Goal: Entertainment & Leisure: Browse casually

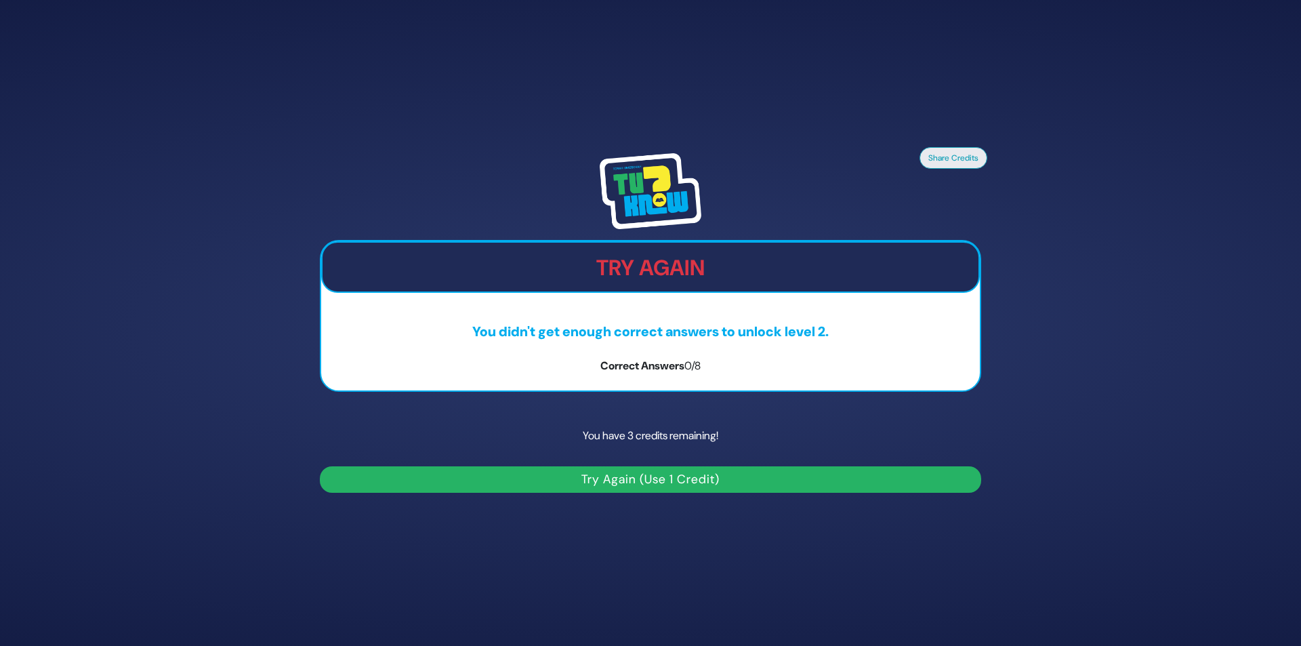
click at [600, 482] on button "Try Again (Use 1 Credit)" at bounding box center [650, 479] width 661 height 26
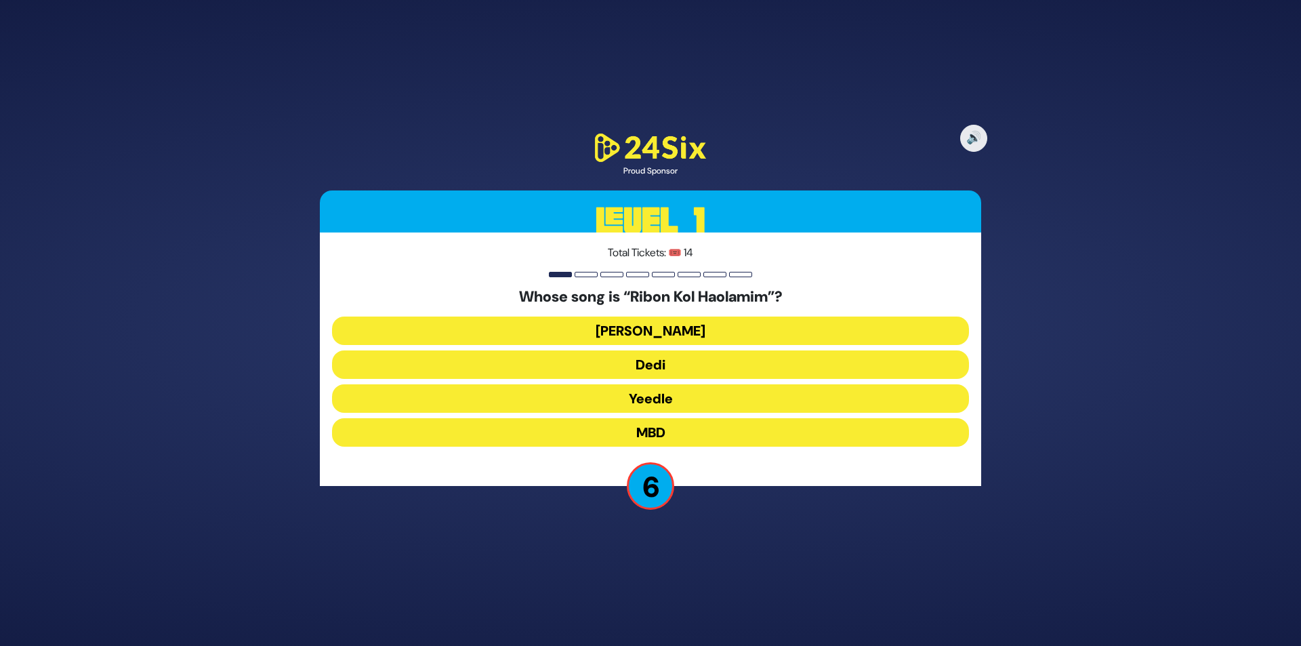
click at [641, 427] on button "MBD" at bounding box center [650, 432] width 637 height 28
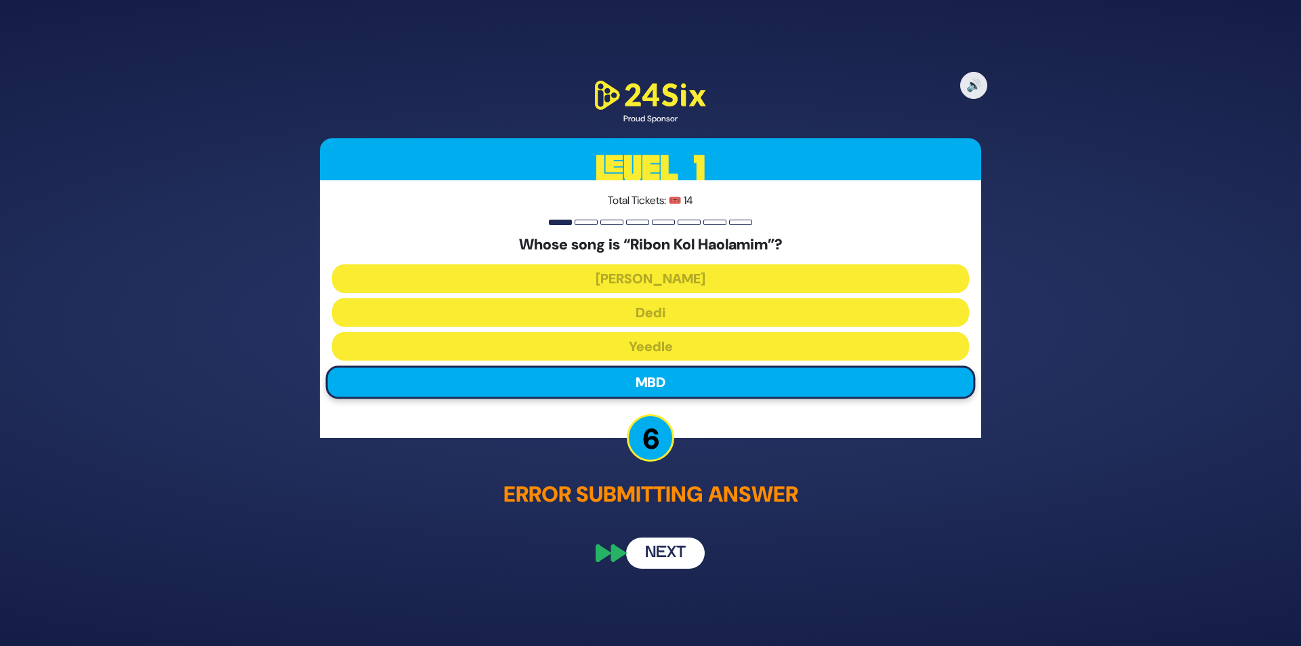
click at [659, 551] on button "Next" at bounding box center [665, 552] width 79 height 31
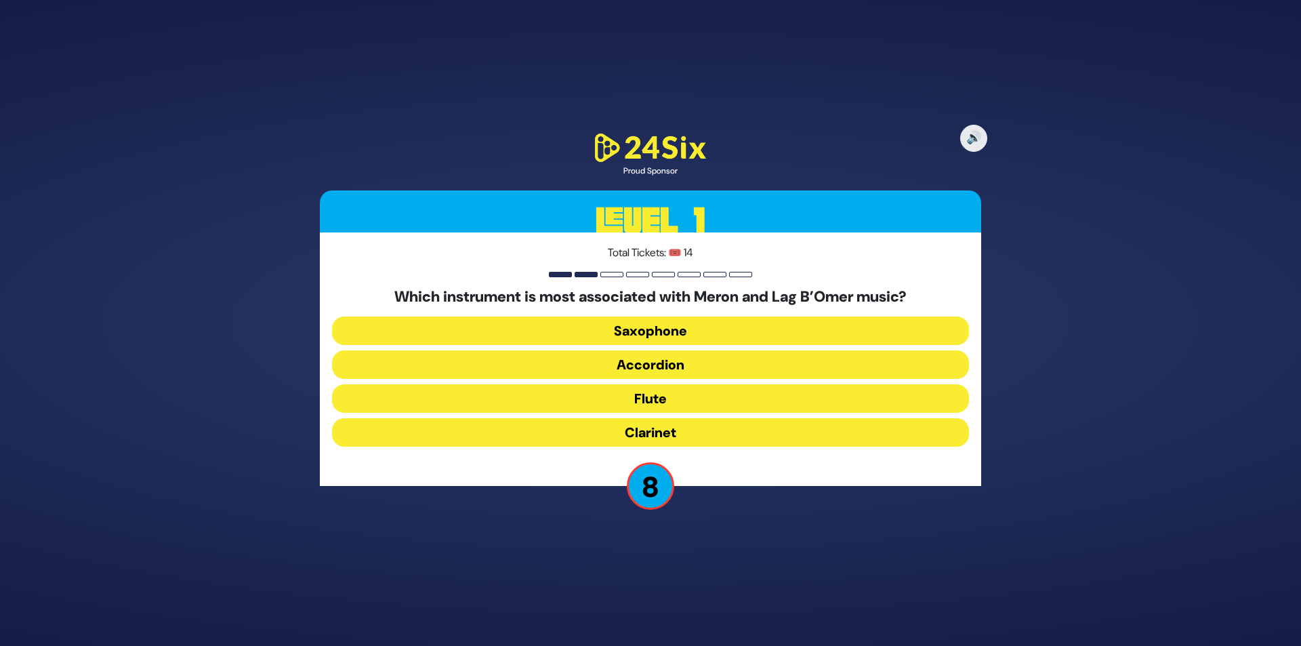
click at [638, 407] on button "Flute" at bounding box center [650, 398] width 637 height 28
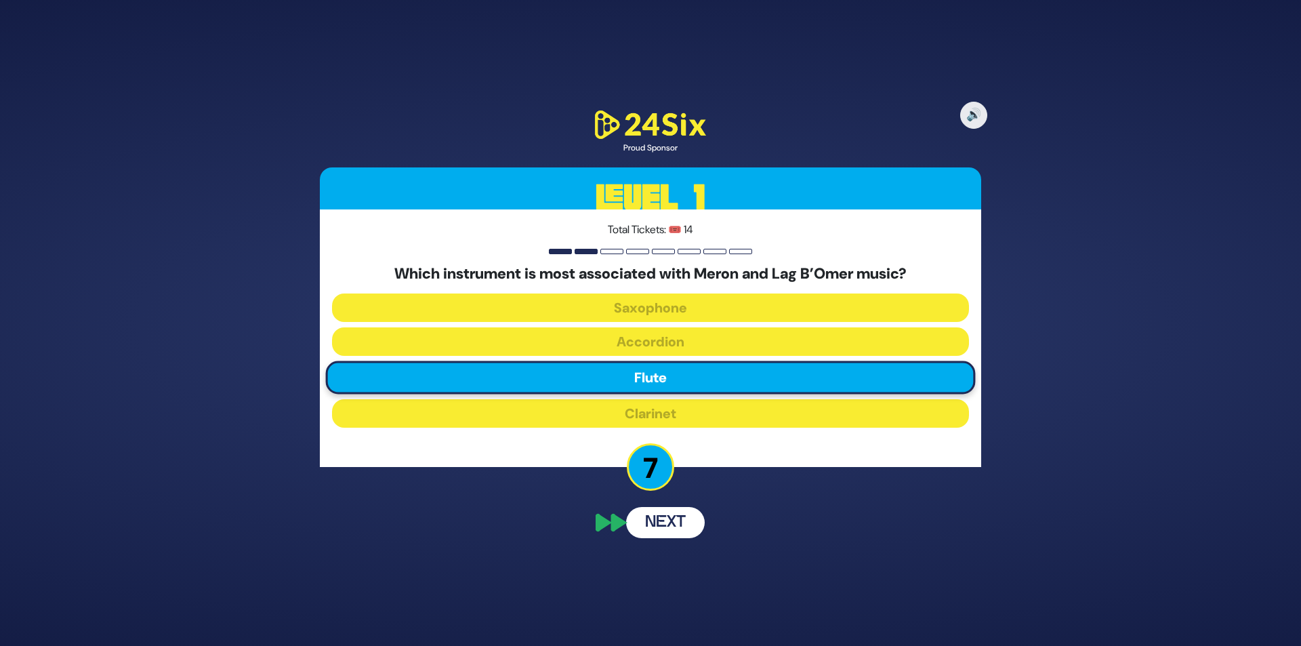
click at [664, 522] on button "Next" at bounding box center [665, 522] width 79 height 31
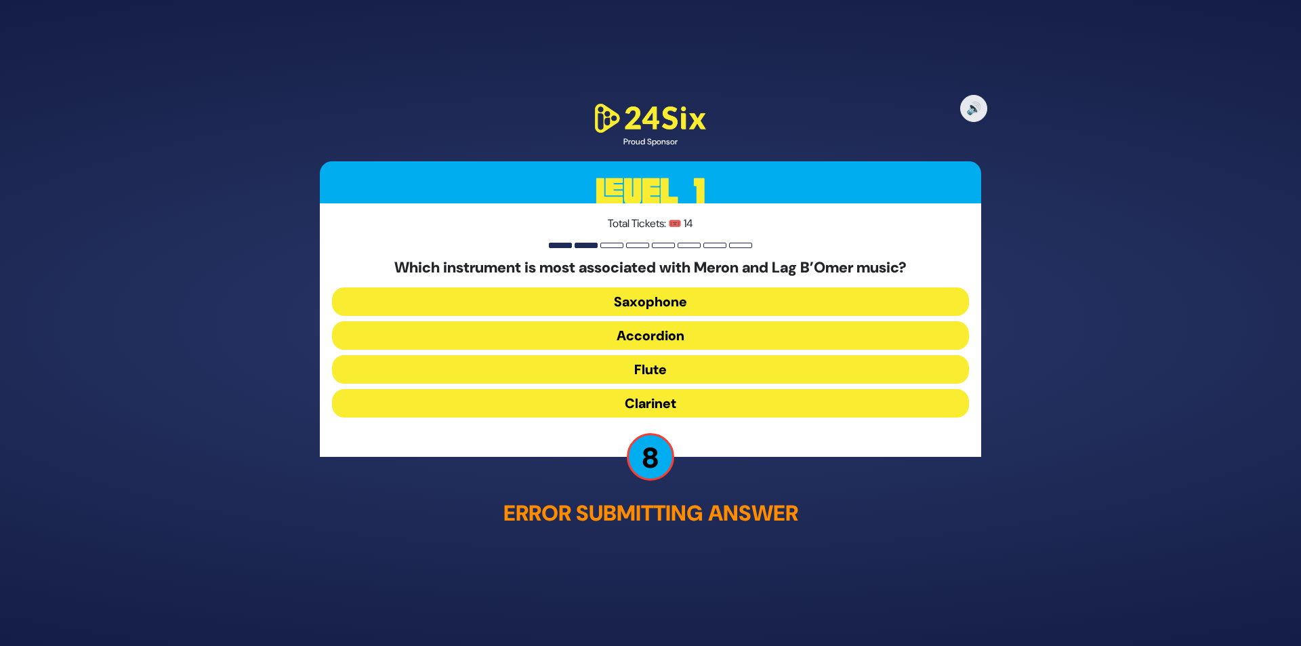
click at [657, 408] on button "Clarinet" at bounding box center [650, 402] width 637 height 28
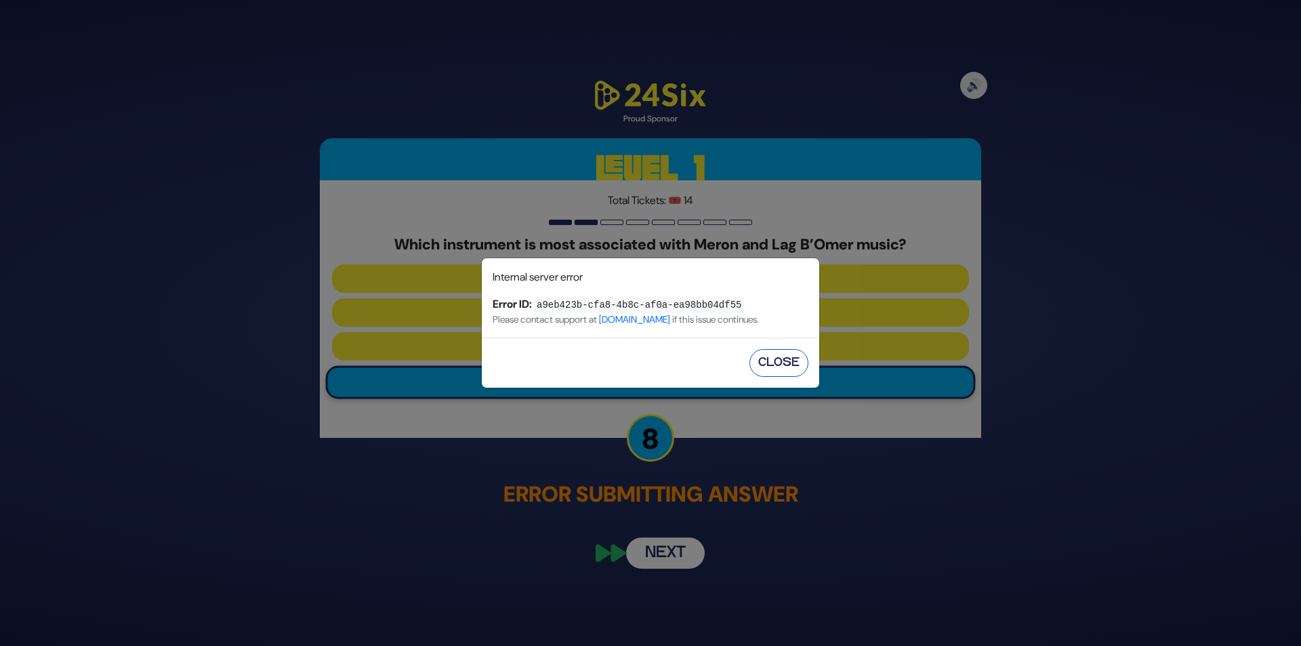
click at [770, 366] on button "Close" at bounding box center [778, 363] width 59 height 28
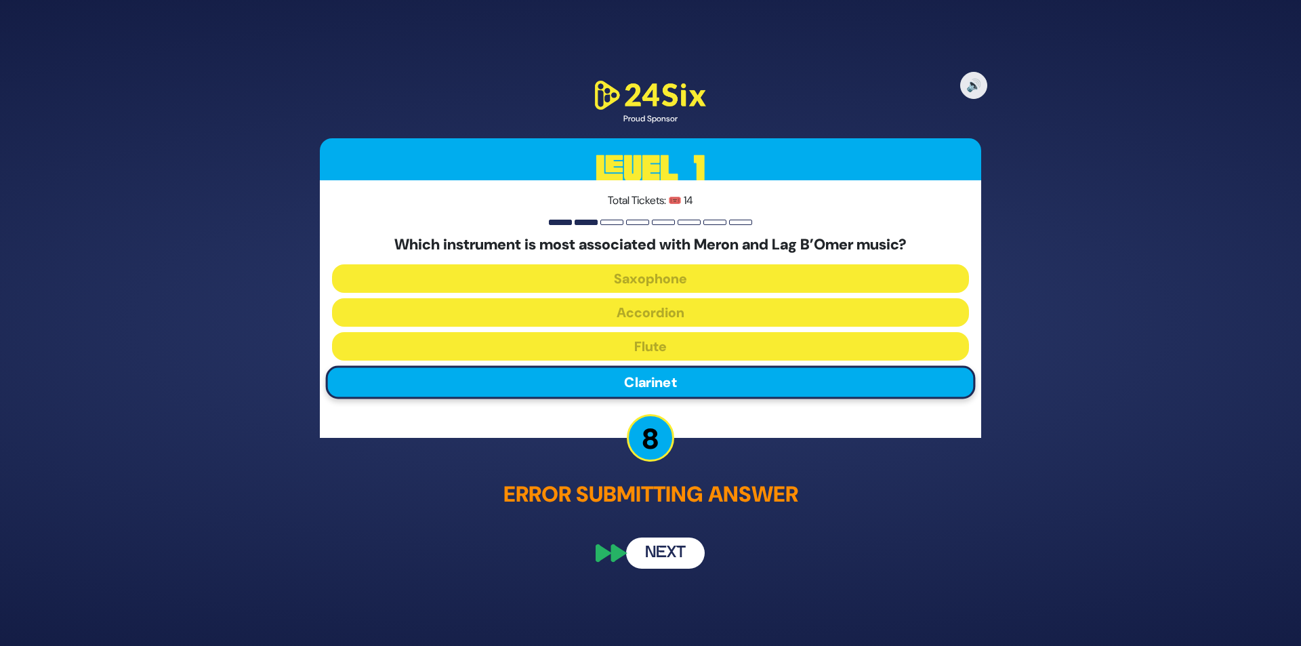
click at [669, 561] on button "Next" at bounding box center [665, 552] width 79 height 31
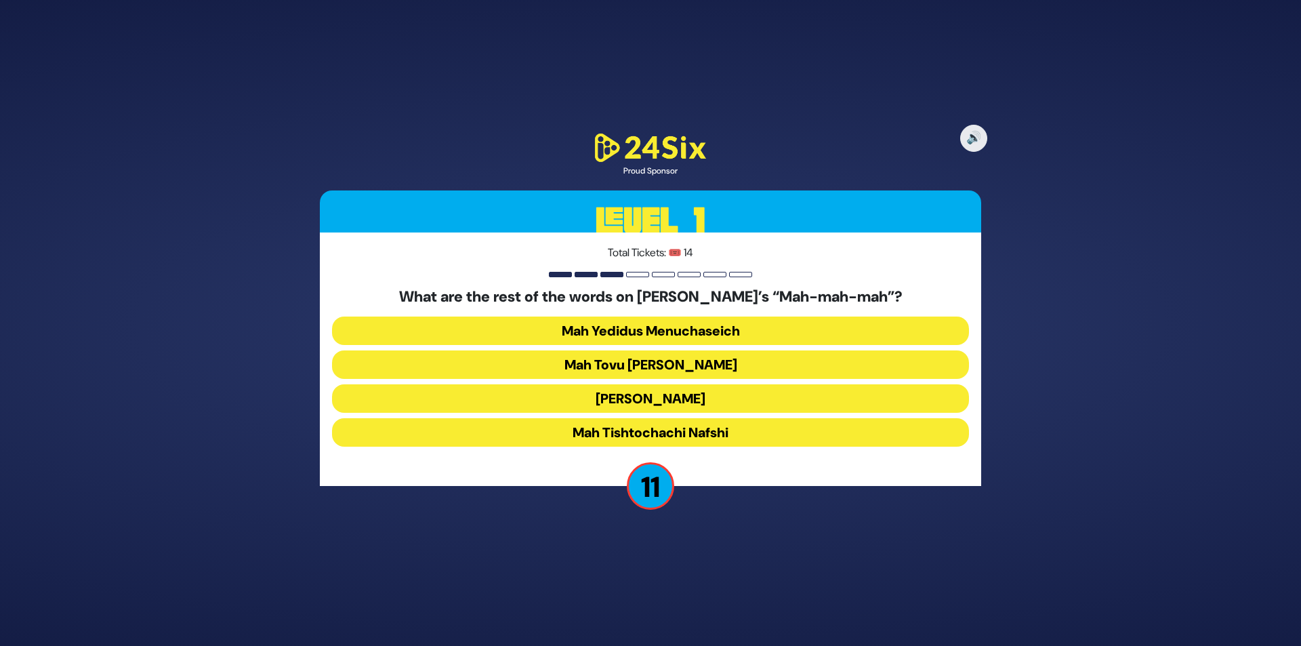
click at [701, 364] on button "Mah Tovu [PERSON_NAME]" at bounding box center [650, 364] width 637 height 28
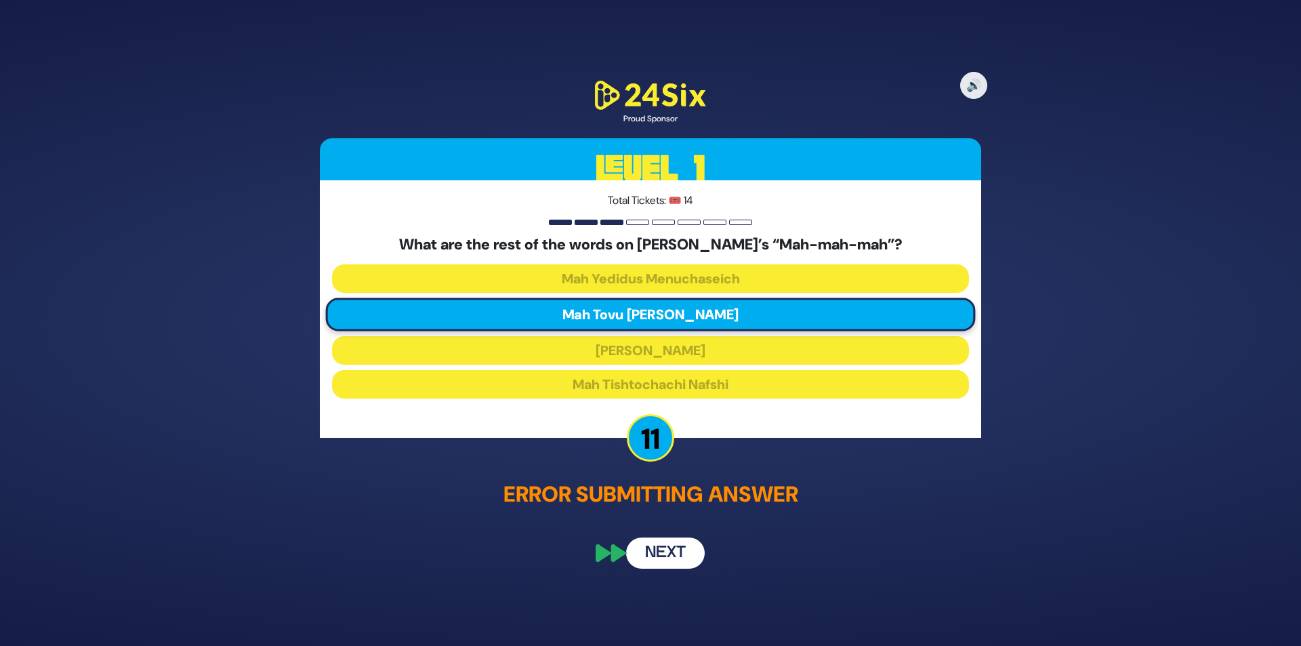
click at [653, 547] on button "Next" at bounding box center [665, 552] width 79 height 31
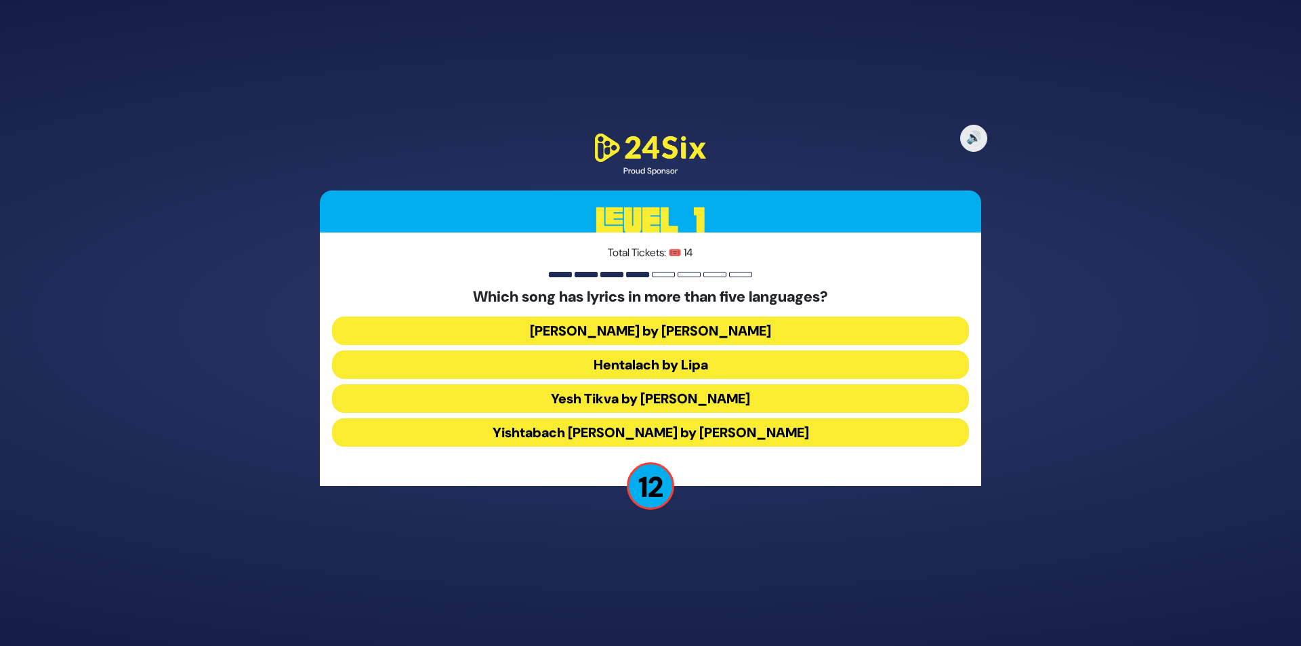
click at [651, 365] on button "Hentalach by Lipa" at bounding box center [650, 364] width 637 height 28
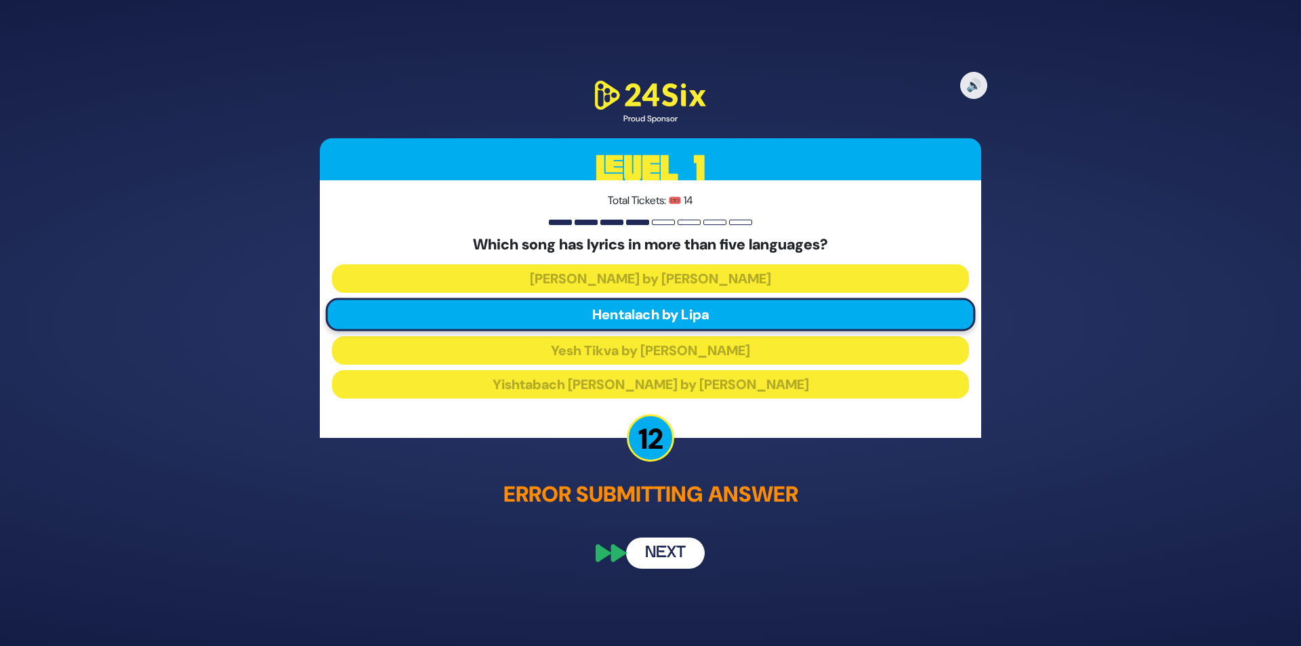
click at [664, 547] on button "Next" at bounding box center [665, 552] width 79 height 31
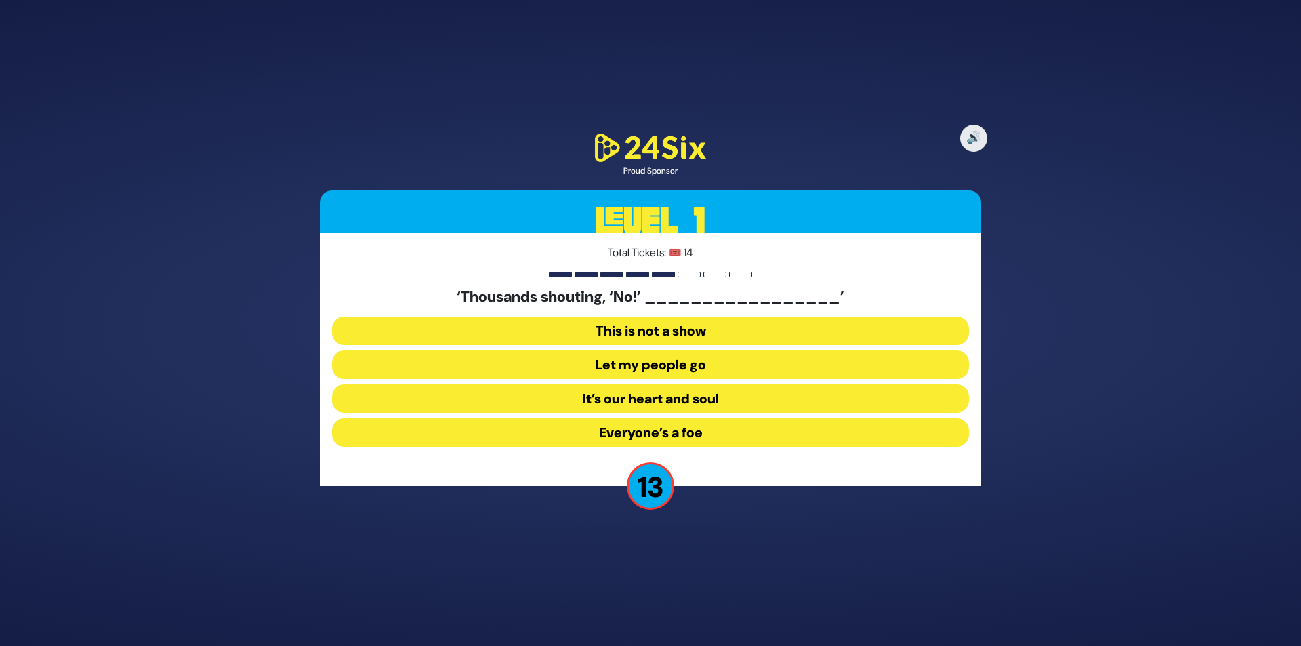
click at [646, 367] on button "Let my people go" at bounding box center [650, 364] width 637 height 28
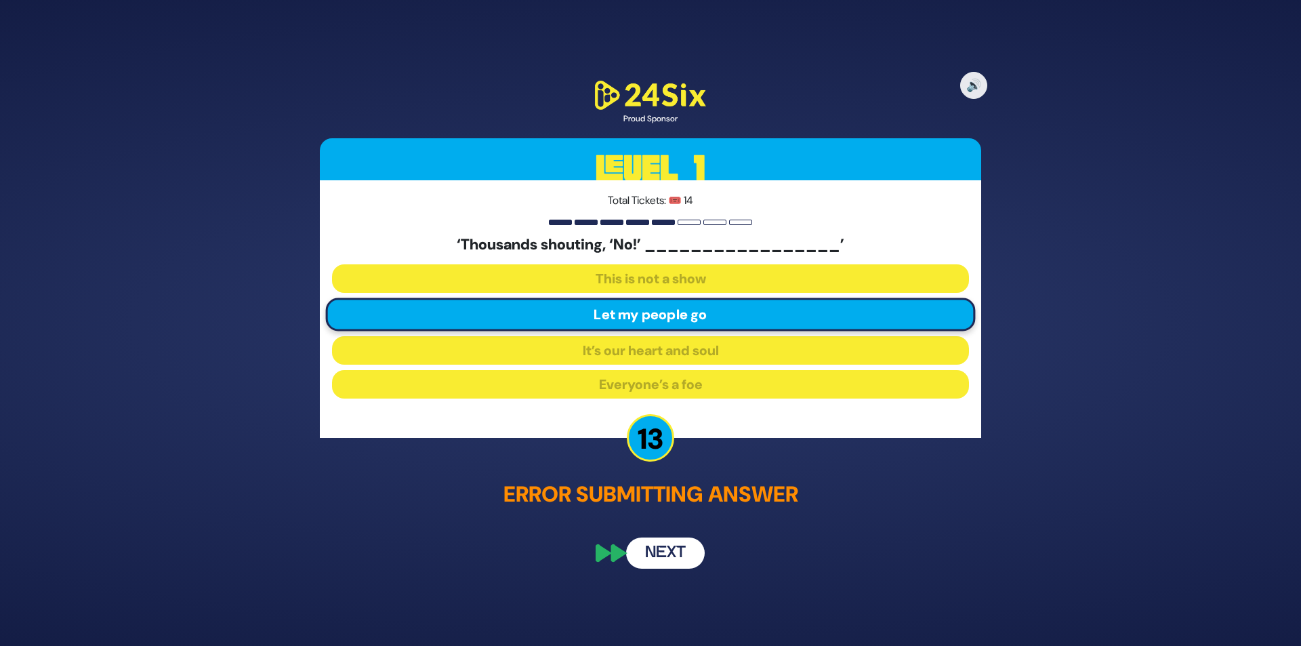
click at [677, 553] on button "Next" at bounding box center [665, 552] width 79 height 31
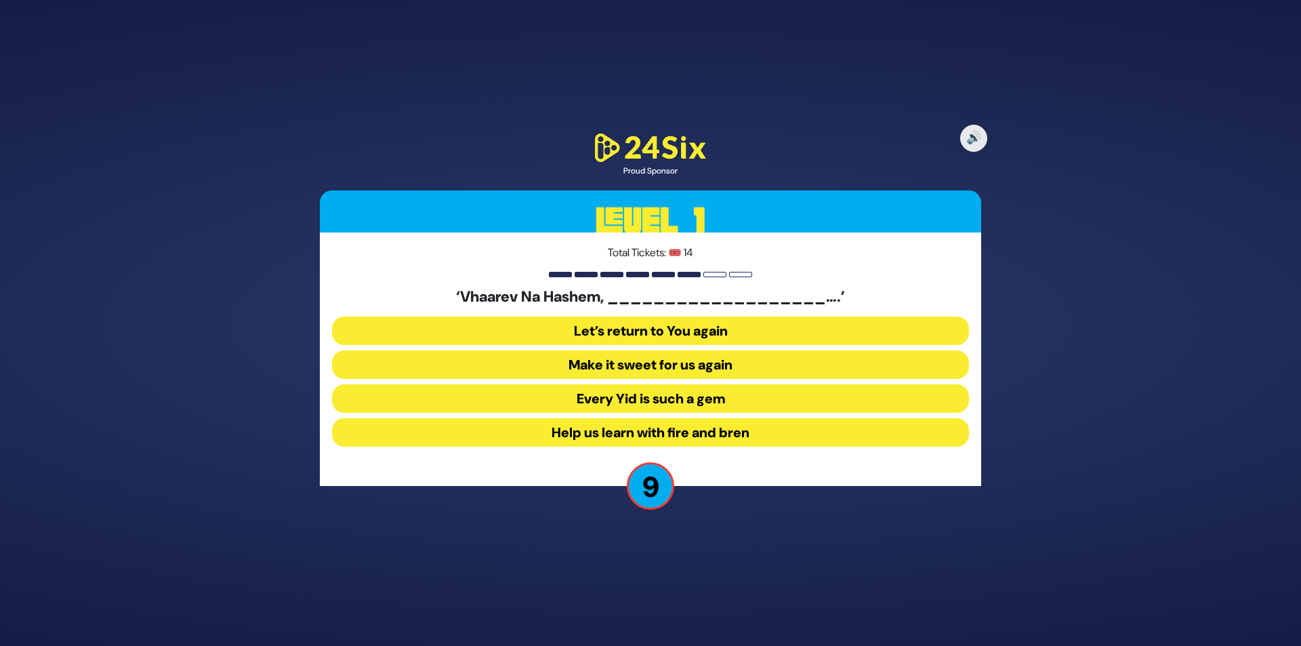
click at [688, 362] on button "Make it sweet for us again" at bounding box center [650, 364] width 637 height 28
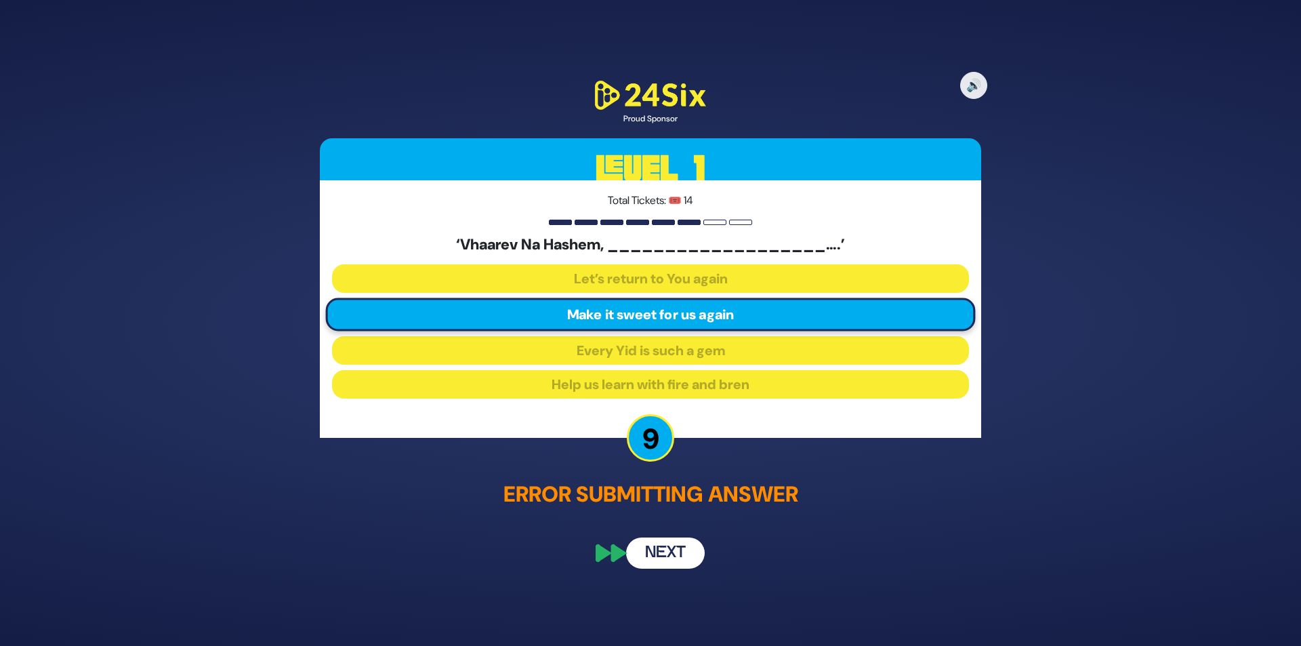
click at [671, 558] on button "Next" at bounding box center [665, 552] width 79 height 31
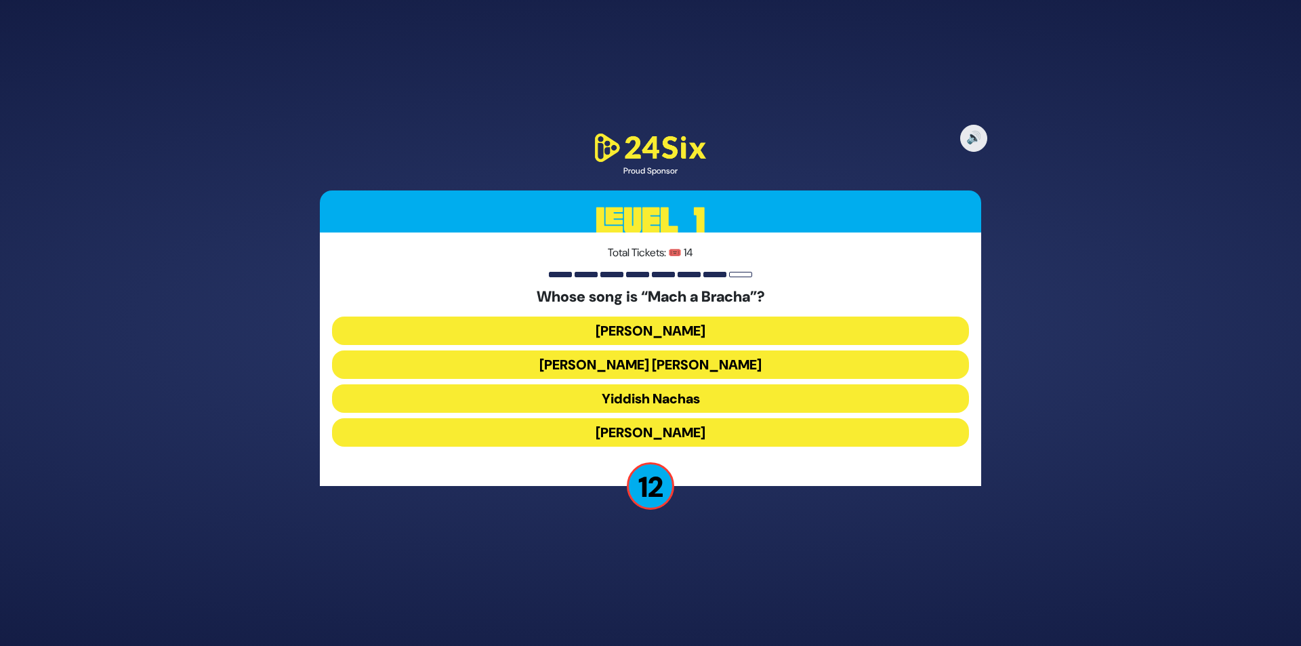
click at [685, 365] on button "[PERSON_NAME] [PERSON_NAME]" at bounding box center [650, 364] width 637 height 28
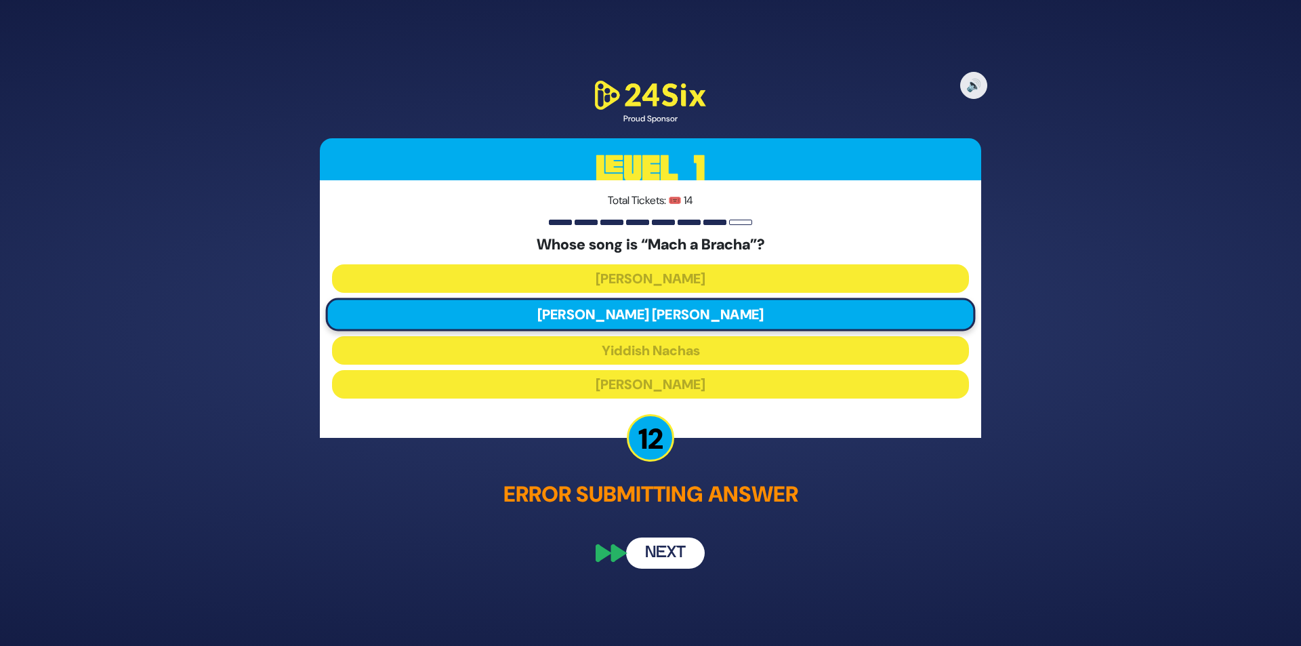
click at [667, 549] on button "Next" at bounding box center [665, 552] width 79 height 31
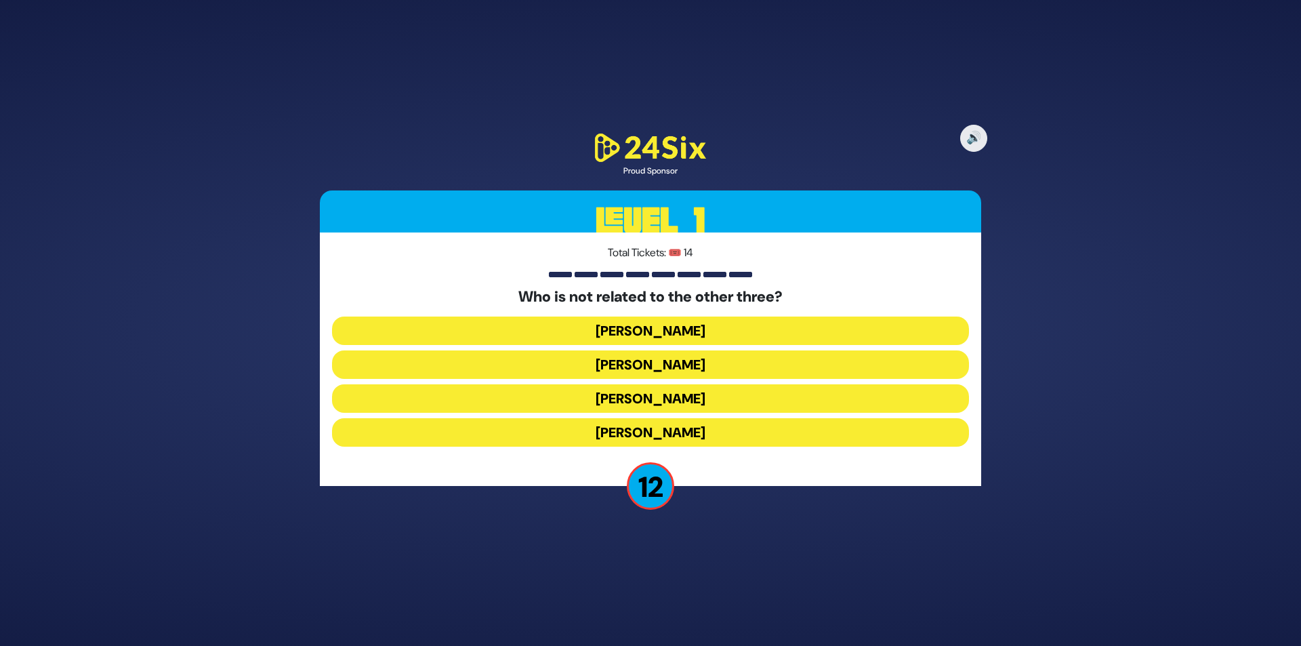
click at [656, 428] on button "[PERSON_NAME]" at bounding box center [650, 432] width 637 height 28
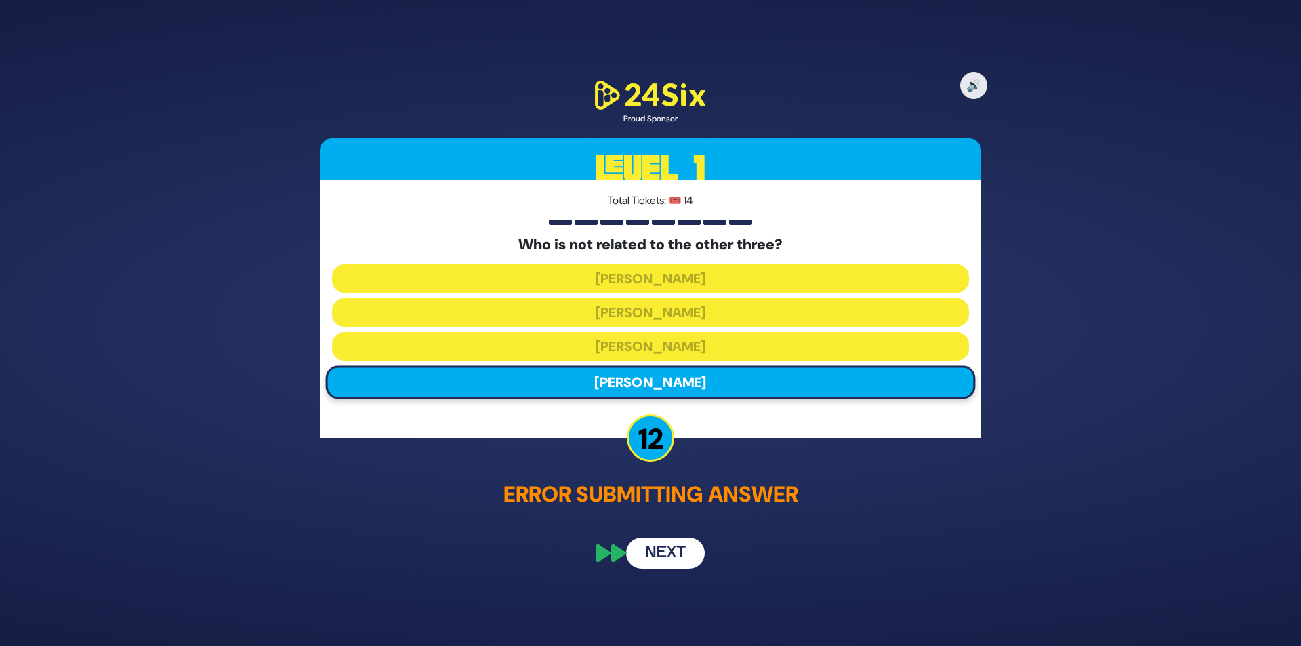
click at [654, 547] on button "Next" at bounding box center [665, 552] width 79 height 31
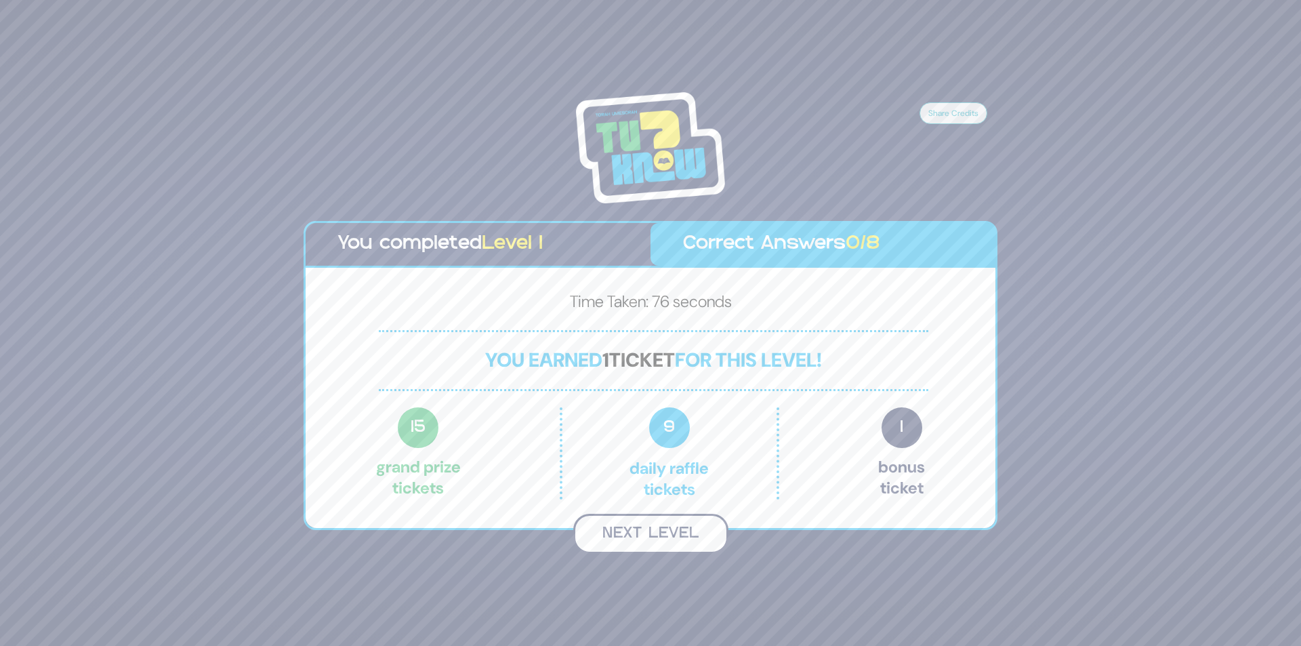
click at [654, 540] on button "Next Level" at bounding box center [650, 533] width 155 height 40
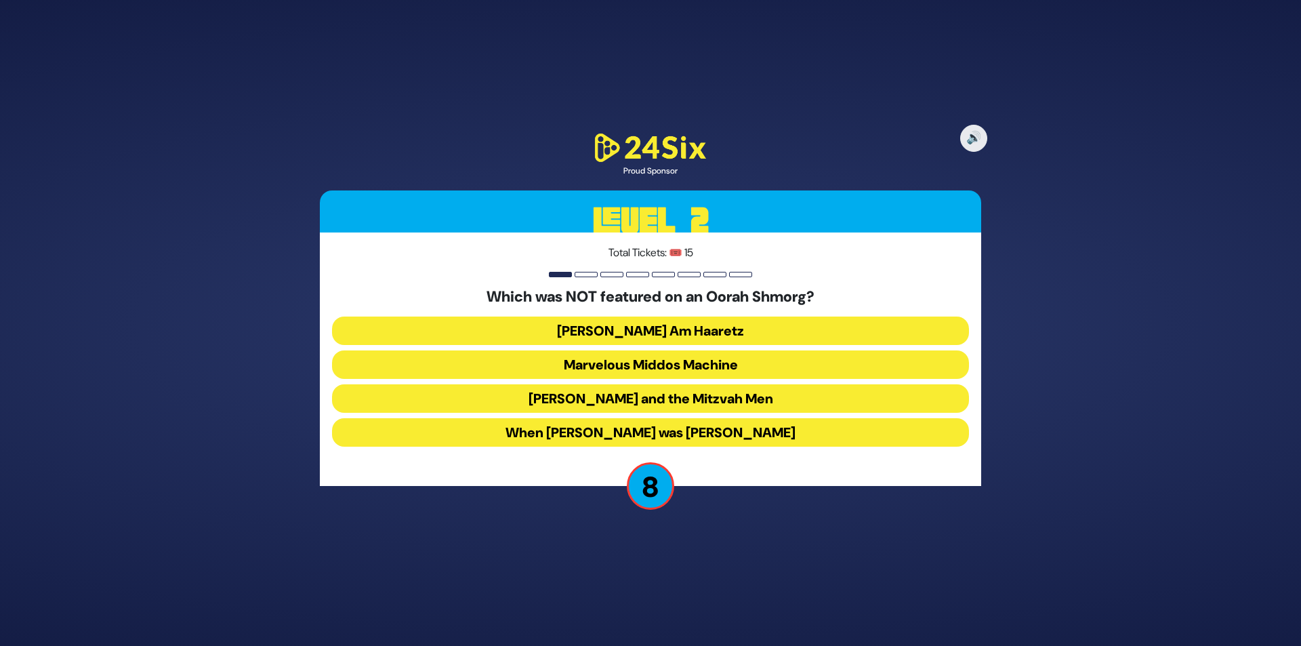
click at [634, 395] on button "[PERSON_NAME] and the Mitzvah Men" at bounding box center [650, 398] width 637 height 28
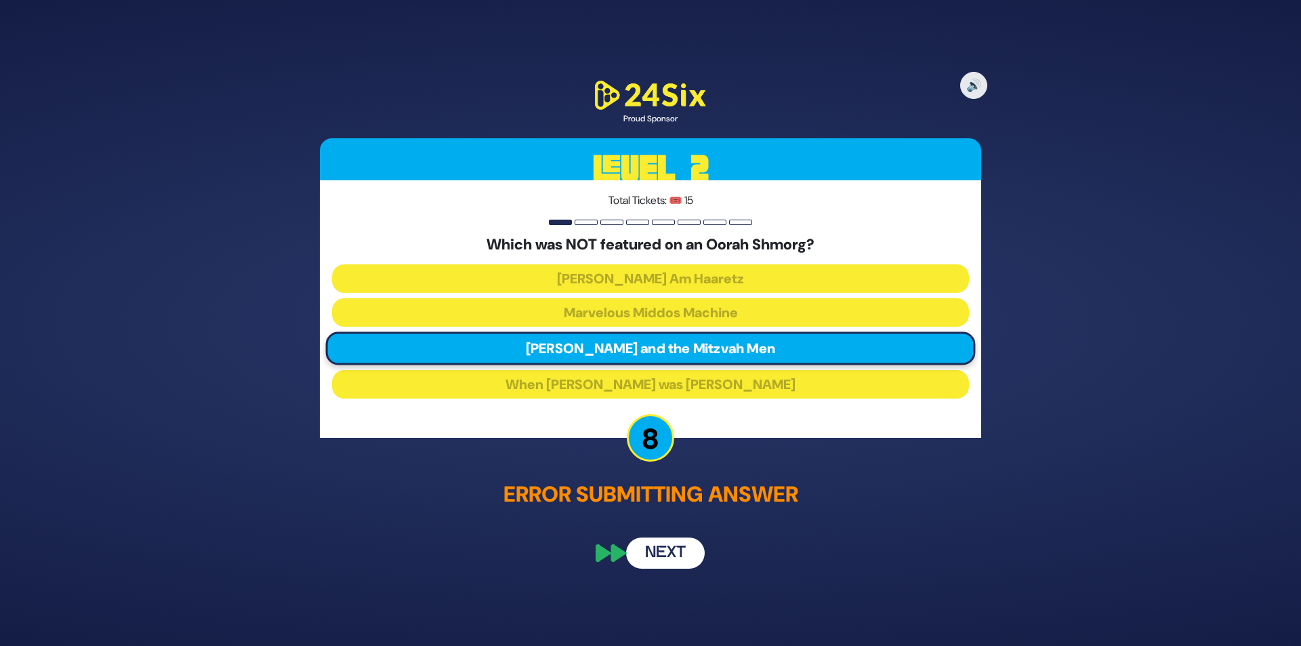
click at [673, 547] on button "Next" at bounding box center [665, 552] width 79 height 31
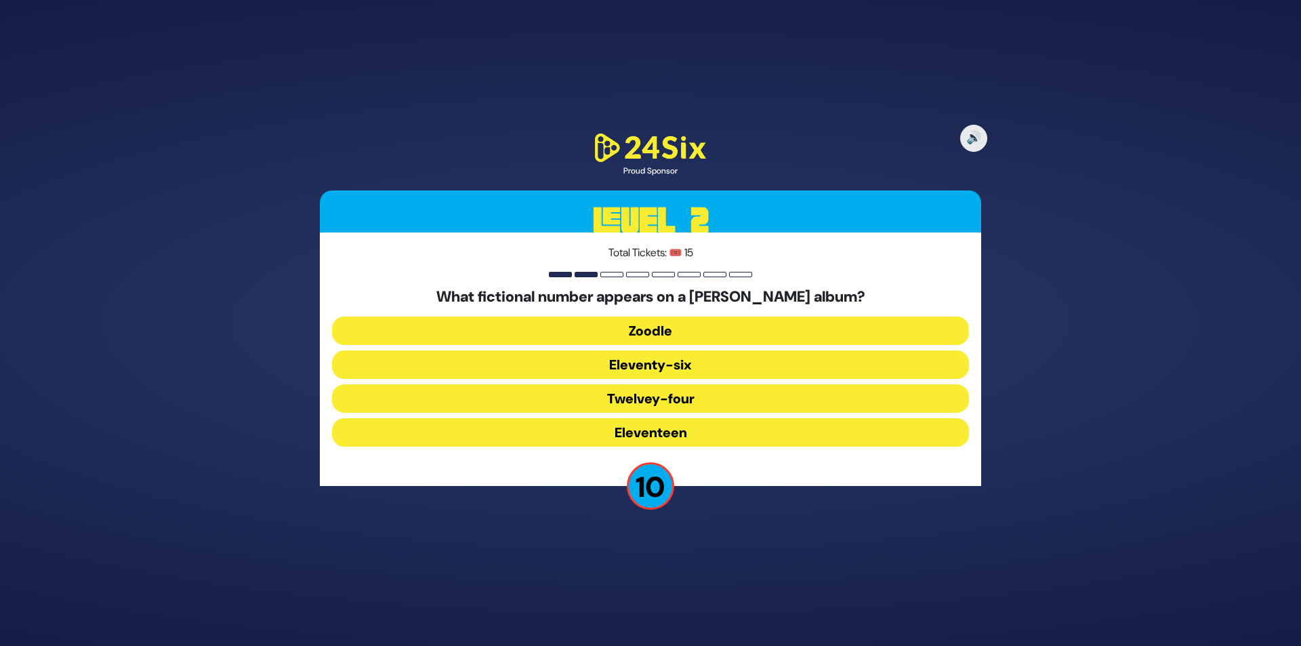
click at [694, 362] on button "Eleventy-six" at bounding box center [650, 364] width 637 height 28
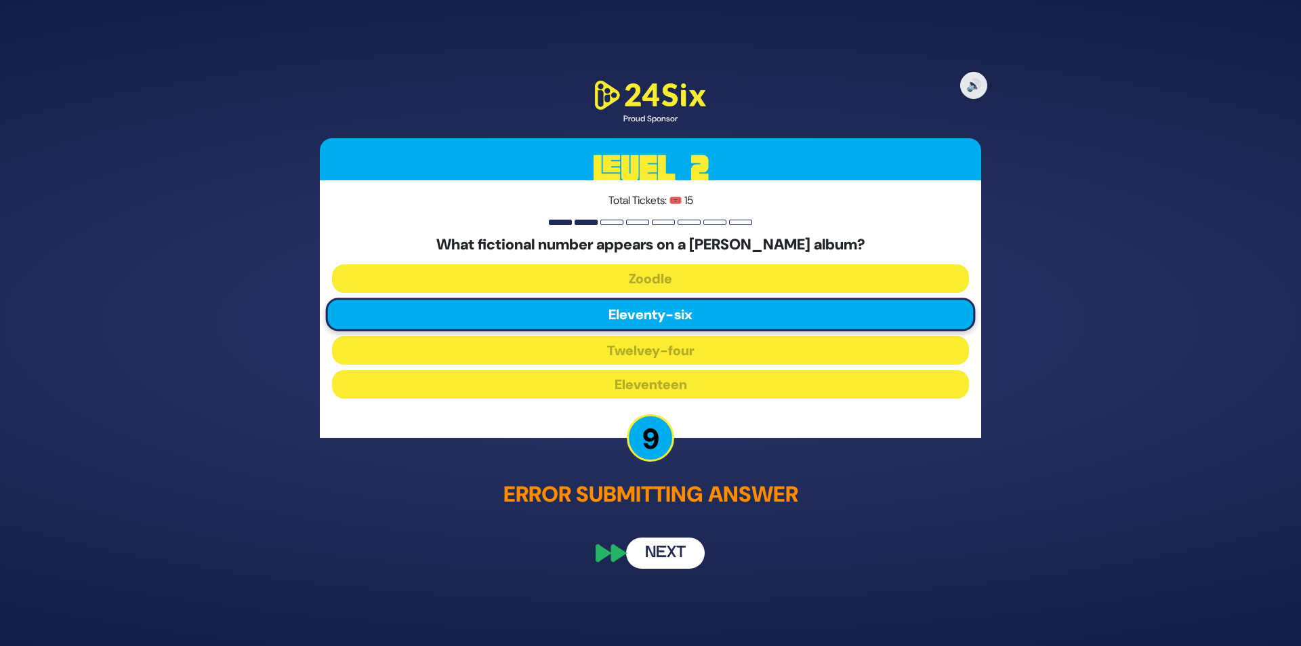
click at [650, 543] on button "Next" at bounding box center [665, 552] width 79 height 31
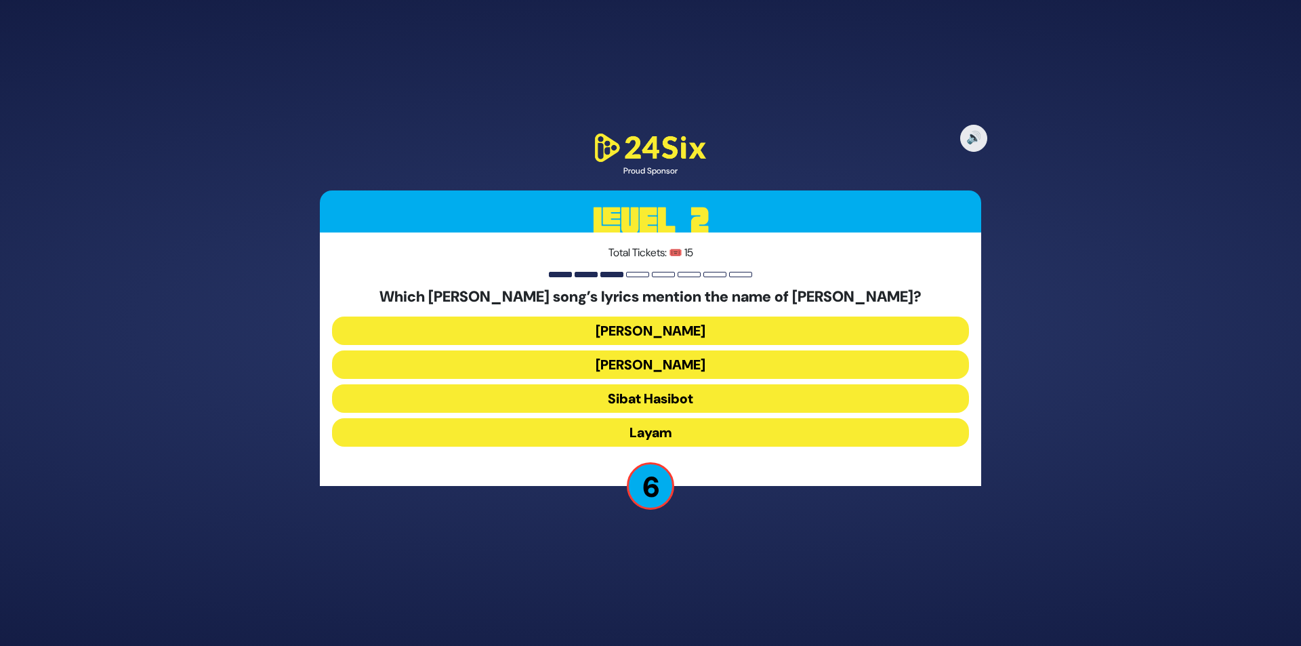
click at [650, 436] on button "Layam" at bounding box center [650, 432] width 637 height 28
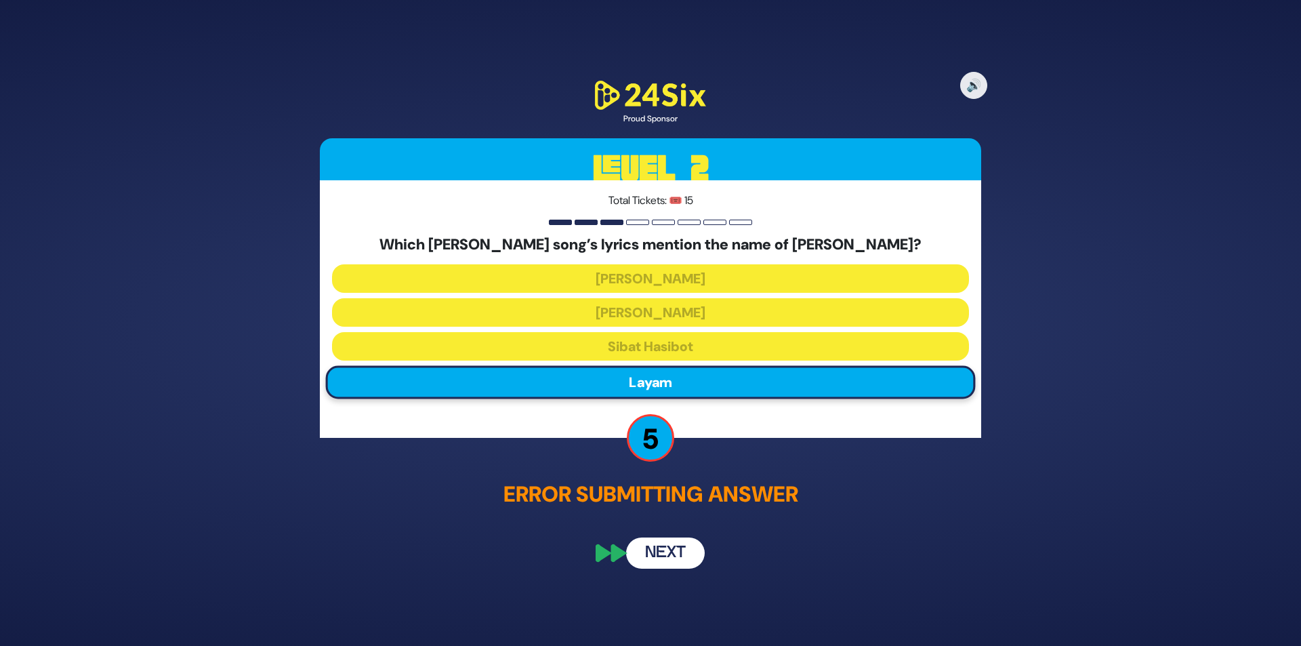
click at [649, 549] on button "Next" at bounding box center [665, 552] width 79 height 31
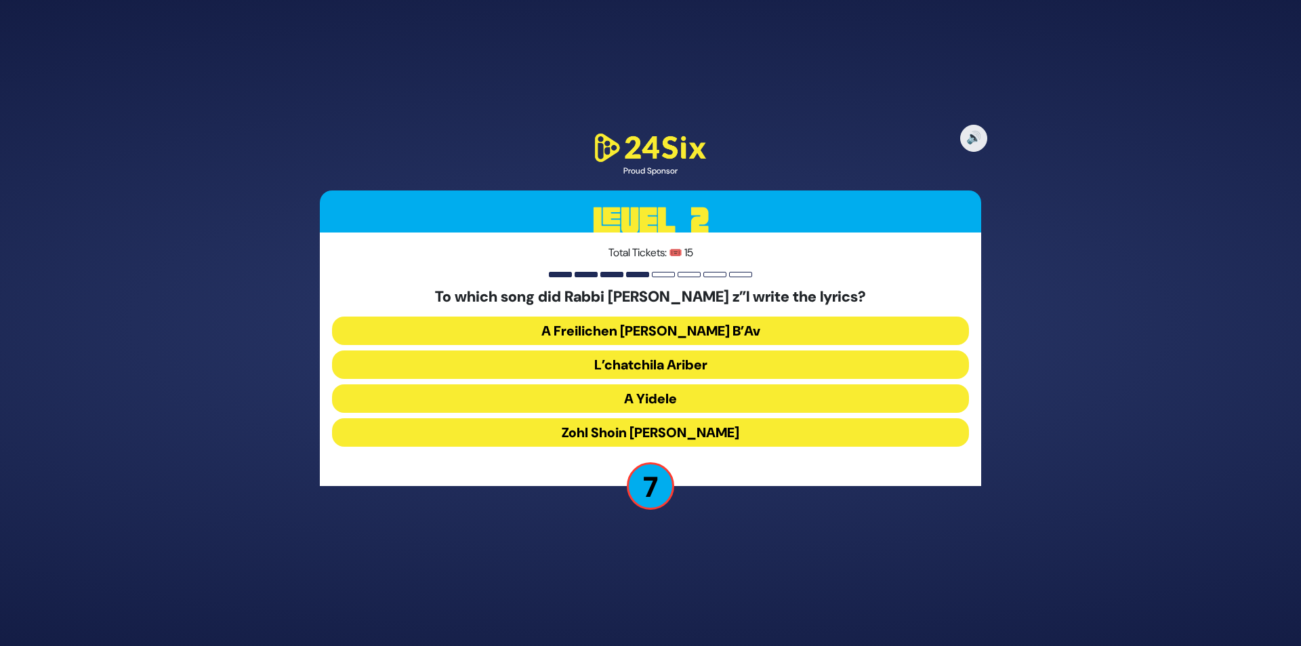
click at [638, 407] on button "A Yidele" at bounding box center [650, 398] width 637 height 28
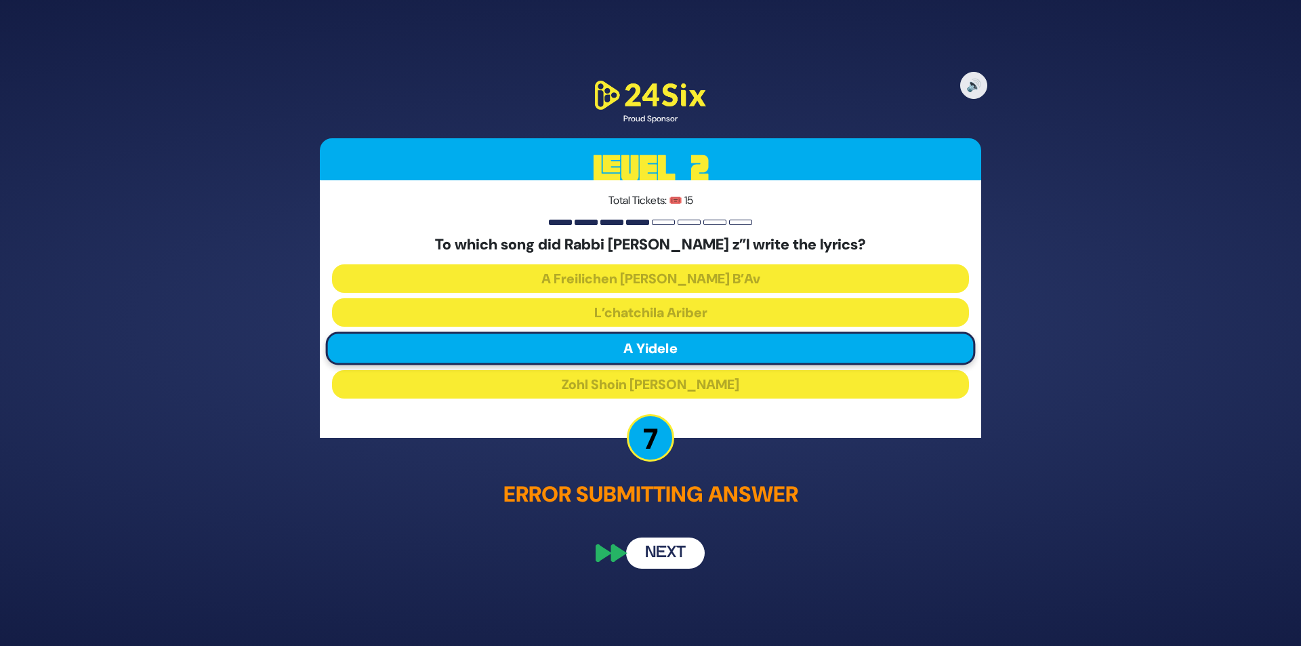
click at [637, 551] on button "Next" at bounding box center [665, 552] width 79 height 31
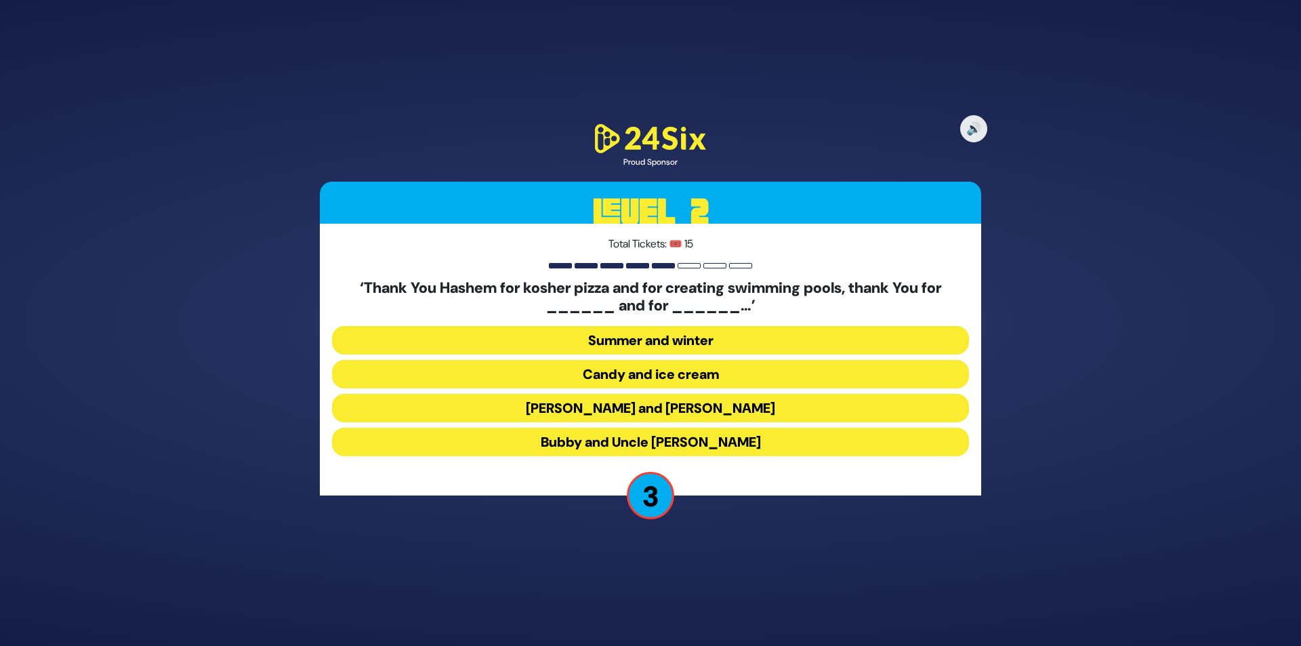
click at [634, 413] on button "[PERSON_NAME] and [PERSON_NAME]" at bounding box center [650, 408] width 637 height 28
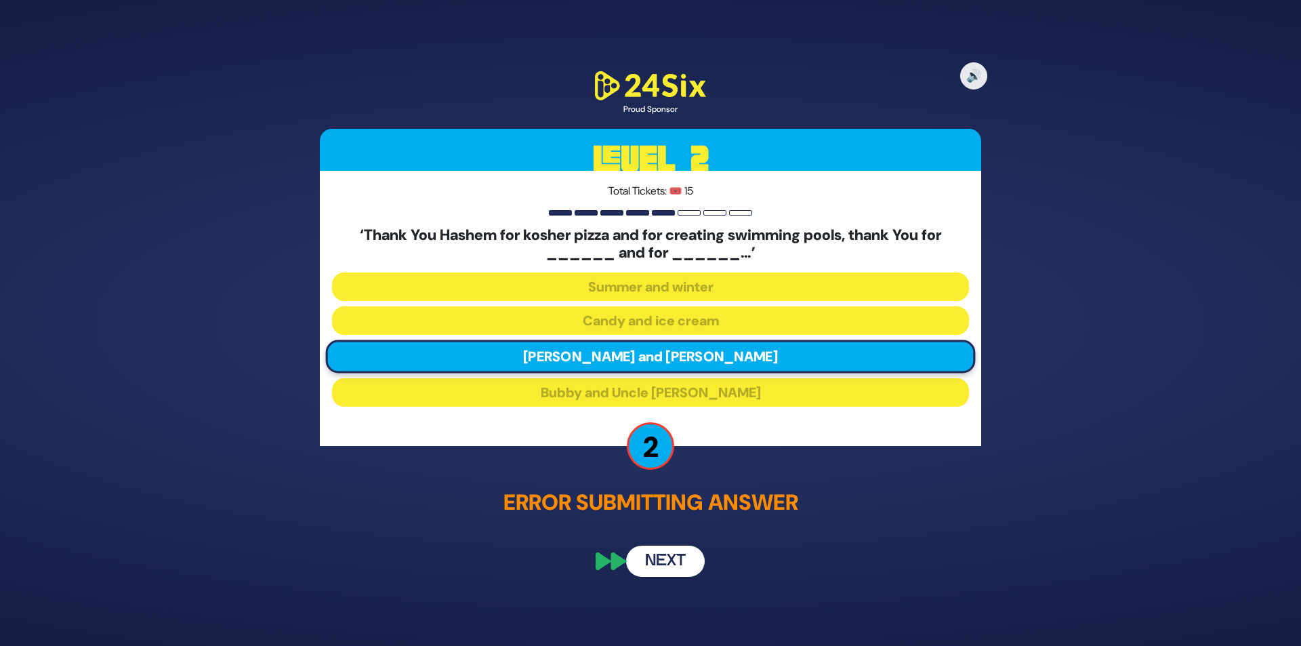
click at [650, 572] on button "Next" at bounding box center [665, 561] width 79 height 31
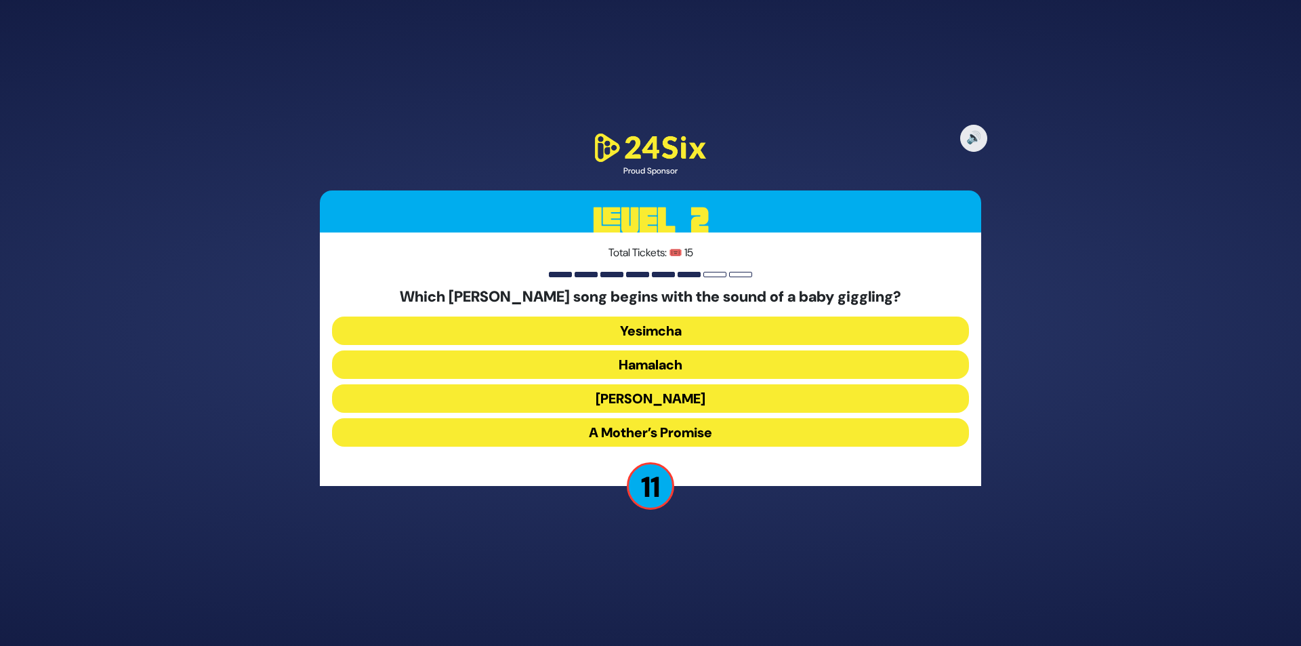
click at [648, 429] on button "A Mother’s Promise" at bounding box center [650, 432] width 637 height 28
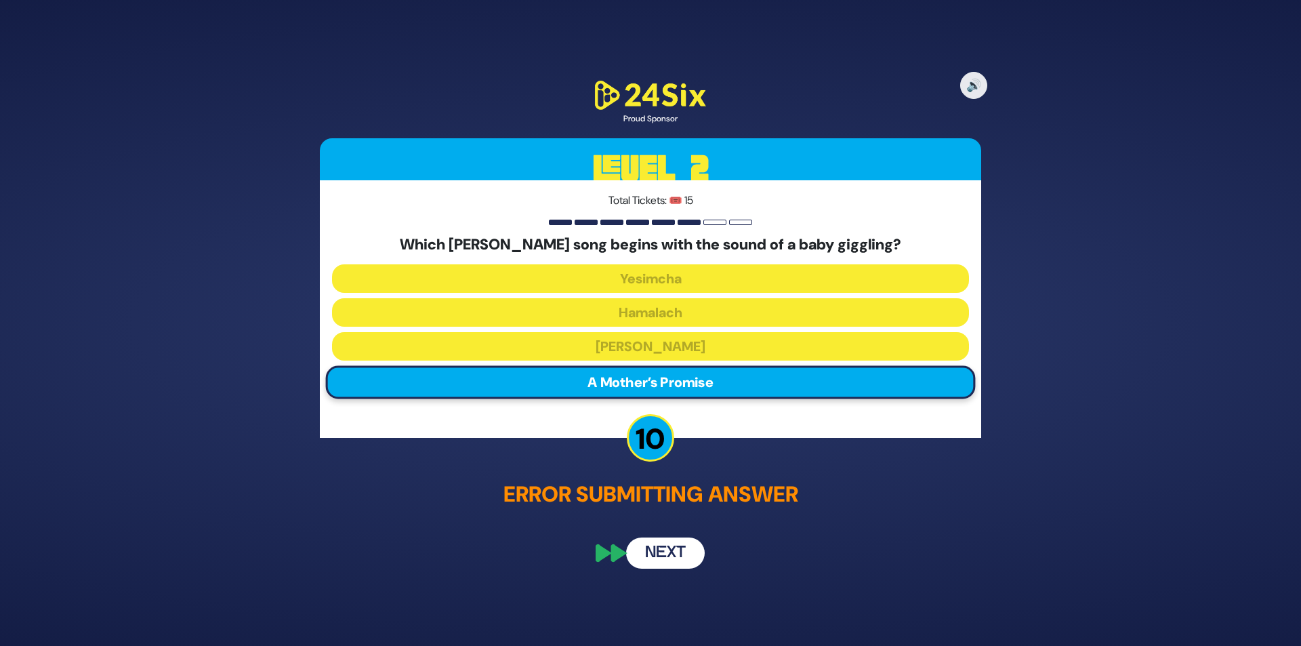
click at [649, 548] on button "Next" at bounding box center [665, 552] width 79 height 31
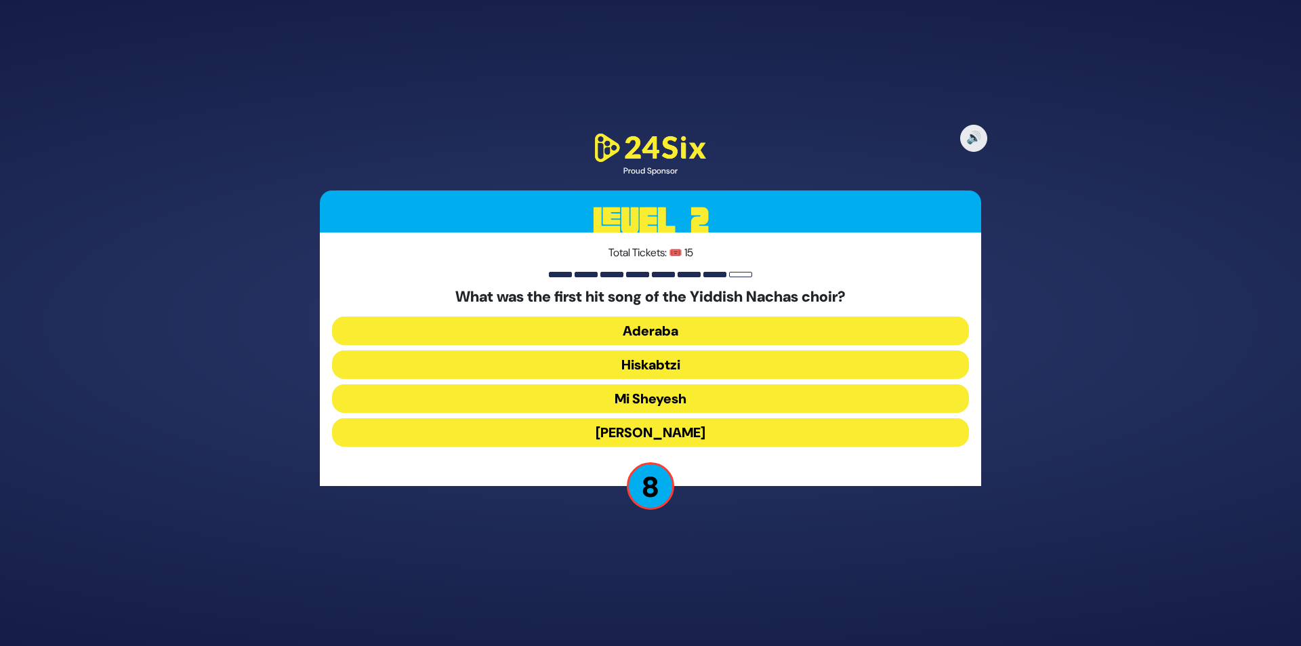
click at [650, 420] on div "What was the first hit song of the Yiddish Nachas choir? Aderaba Hiskabtzi Mi […" at bounding box center [650, 370] width 637 height 164
click at [650, 432] on button "[PERSON_NAME]" at bounding box center [650, 432] width 637 height 28
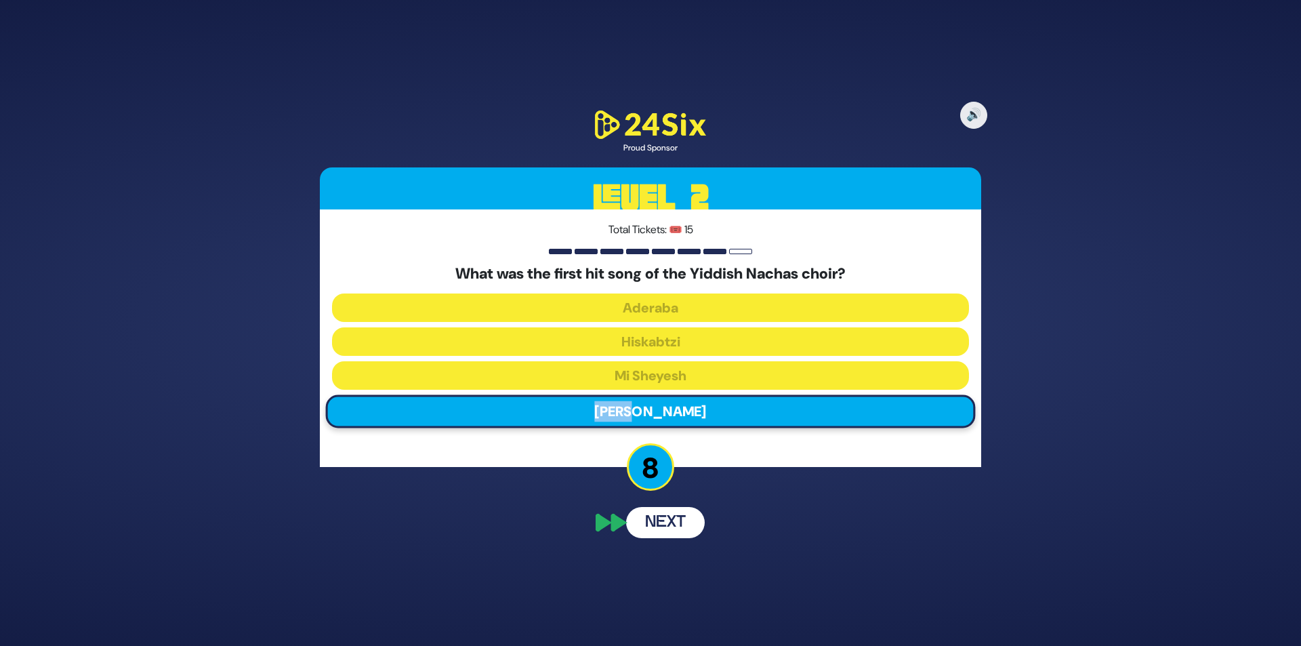
click at [650, 532] on button "Next" at bounding box center [665, 522] width 79 height 31
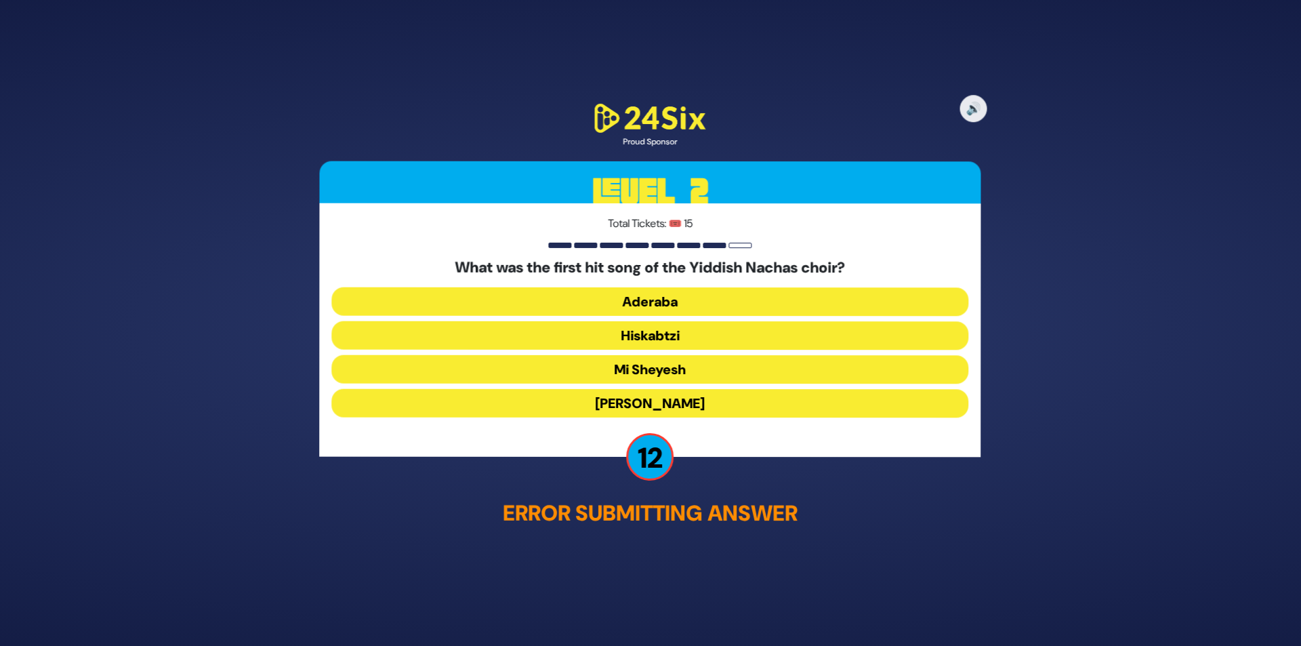
click at [642, 405] on button "[PERSON_NAME]" at bounding box center [650, 402] width 637 height 28
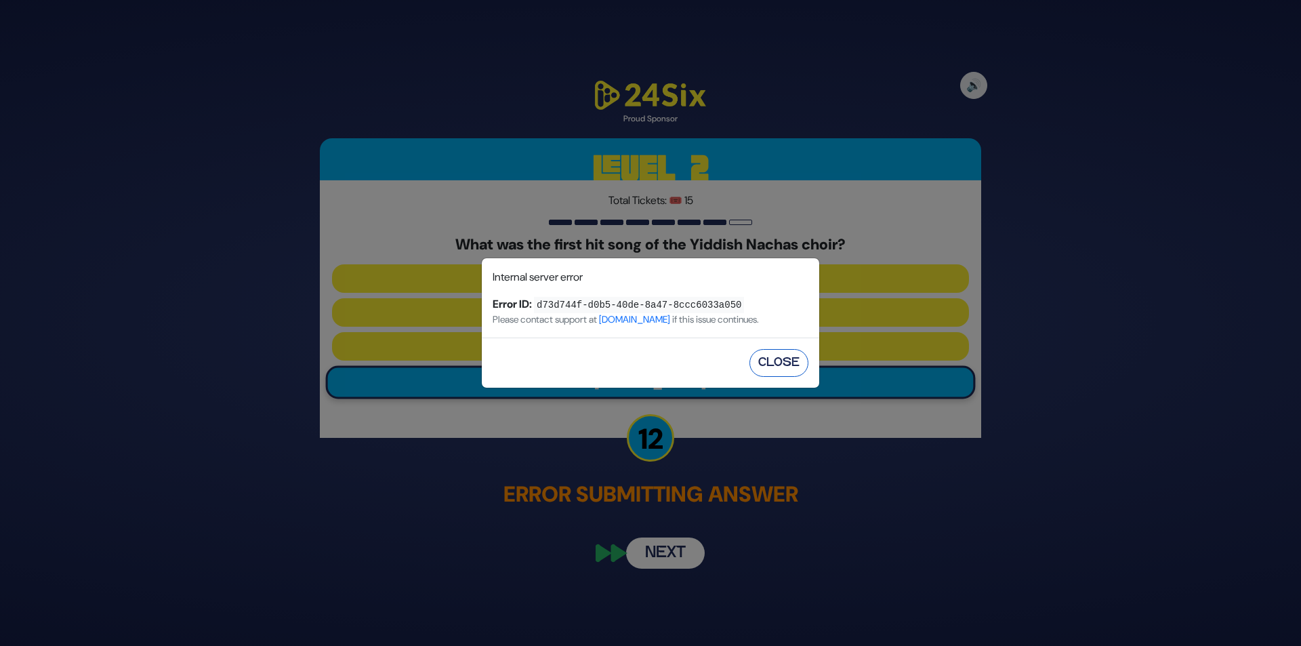
click at [778, 362] on button "Close" at bounding box center [778, 363] width 59 height 28
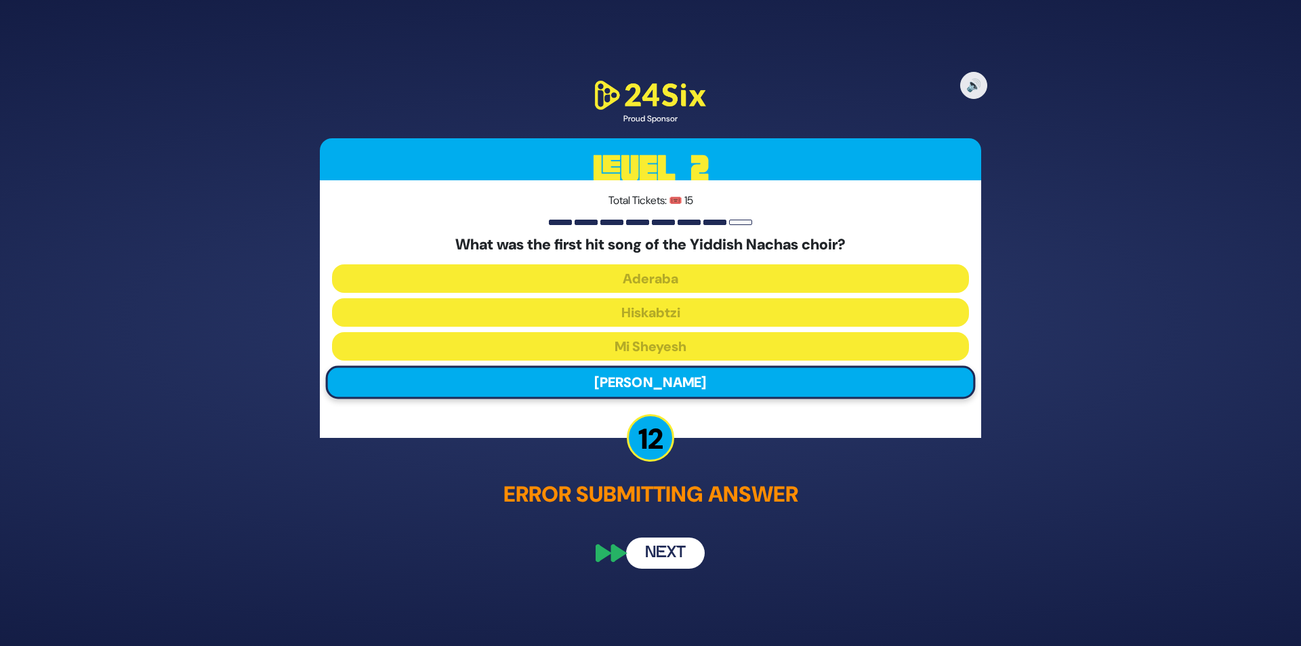
click at [675, 554] on button "Next" at bounding box center [665, 552] width 79 height 31
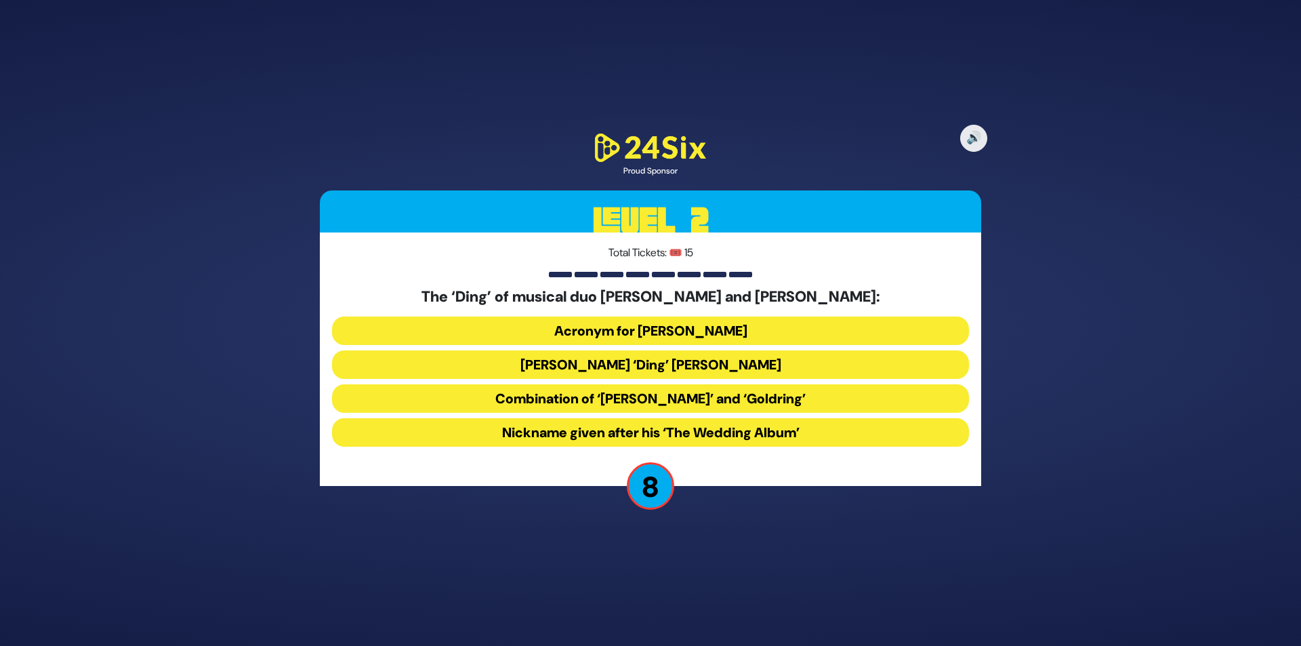
click at [616, 327] on button "Acronym for [PERSON_NAME]" at bounding box center [650, 330] width 637 height 28
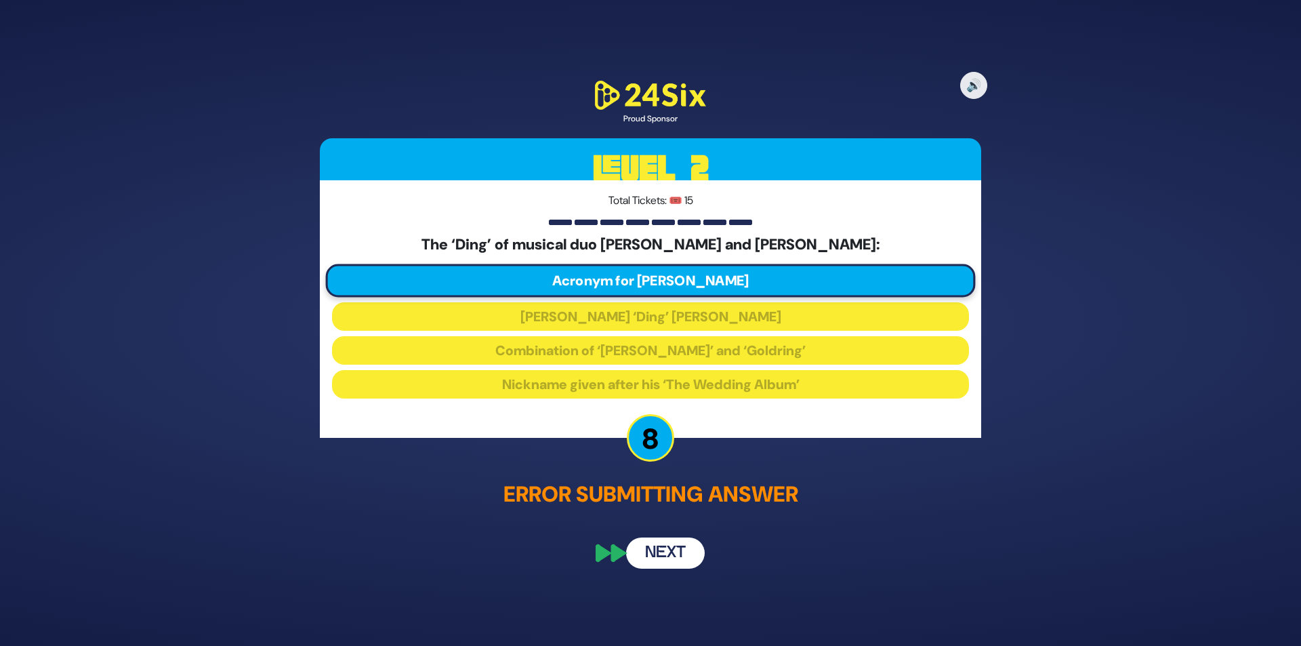
click at [654, 549] on button "Next" at bounding box center [665, 552] width 79 height 31
